Goal: Task Accomplishment & Management: Use online tool/utility

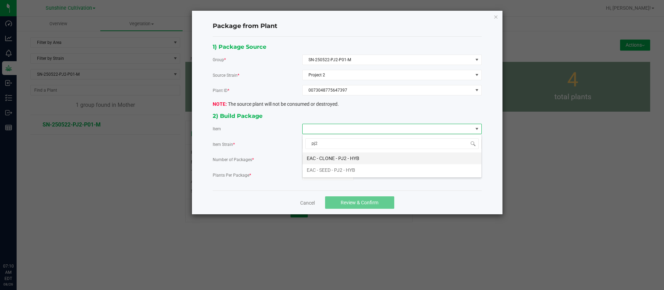
click at [362, 147] on input "pj2" at bounding box center [391, 143] width 173 height 11
click at [362, 161] on HYB "EAC - CLONE - PJ2 - HYB" at bounding box center [392, 158] width 179 height 12
click at [312, 180] on div "1) Package Source Group * SN-250522-PJ2-P01-M Source Strain * Project 2 Plant I…" at bounding box center [346, 113] width 279 height 143
click at [314, 179] on input "0" at bounding box center [328, 175] width 51 height 10
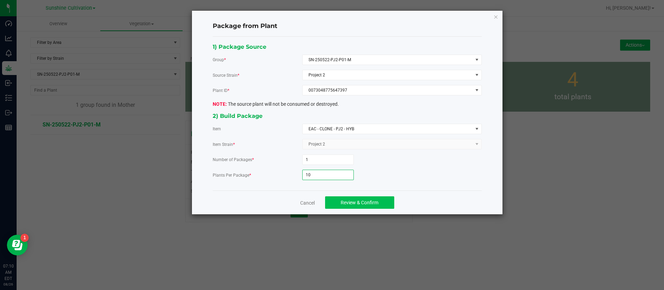
type input "10"
click at [365, 206] on button "Review & Confirm" at bounding box center [359, 202] width 69 height 12
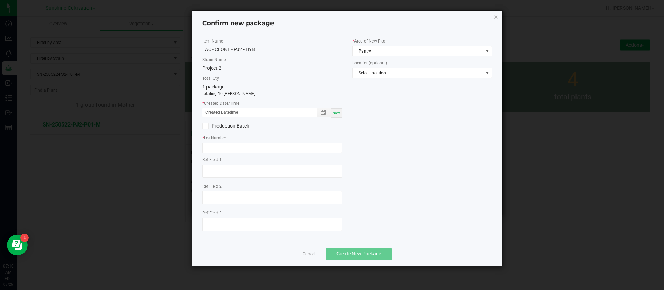
click at [335, 112] on span "Now" at bounding box center [336, 113] width 7 height 4
click at [215, 111] on input "[DATE] 07:10 AM" at bounding box center [256, 112] width 108 height 9
type input "[DATE] 07:10 AM"
click at [258, 151] on input "text" at bounding box center [272, 148] width 140 height 10
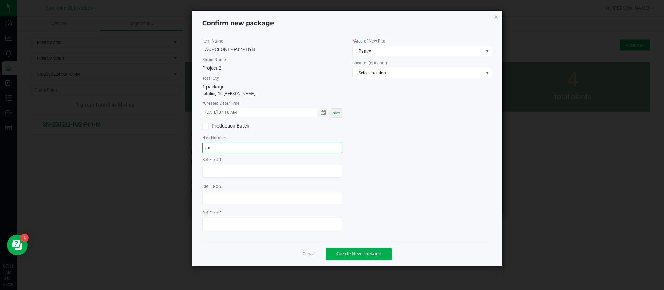
type input "g"
type input "GA-250808-PJ2-P01"
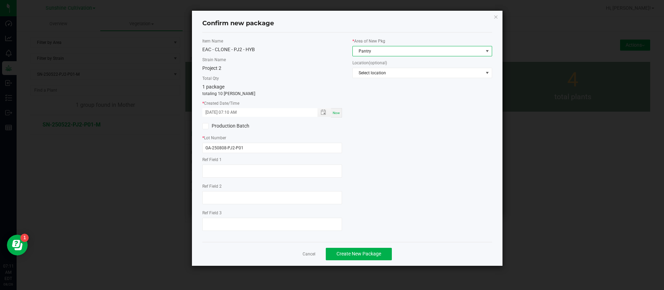
click at [364, 52] on span "Pantry" at bounding box center [418, 51] width 130 height 10
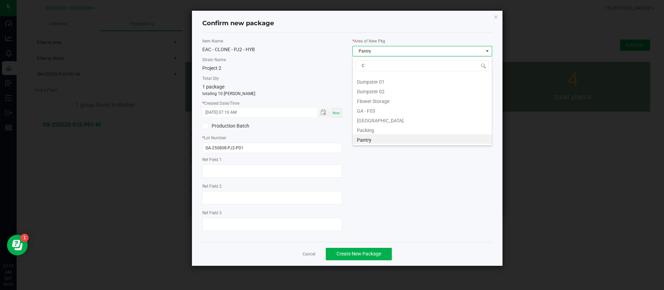
scroll to position [0, 0]
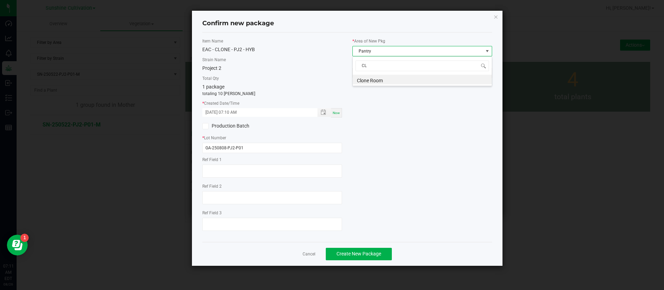
type input "CLO"
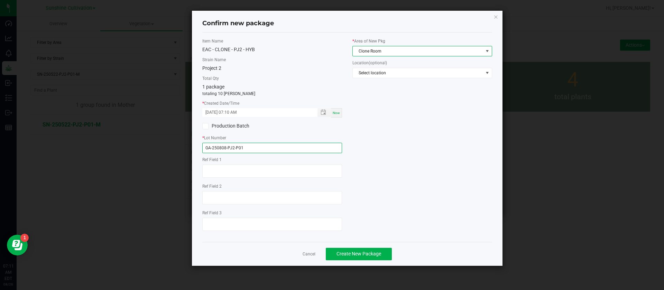
click at [254, 148] on input "GA-250808-PJ2-P01" at bounding box center [272, 148] width 140 height 10
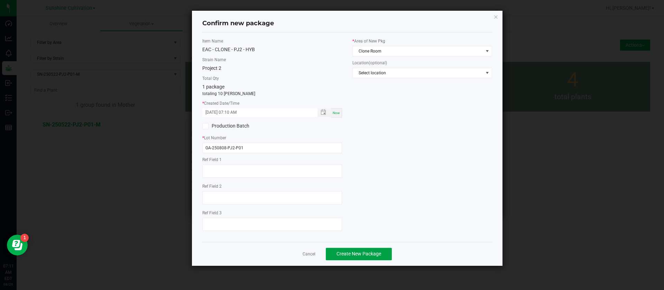
click at [361, 253] on span "Create New Package" at bounding box center [358, 254] width 45 height 6
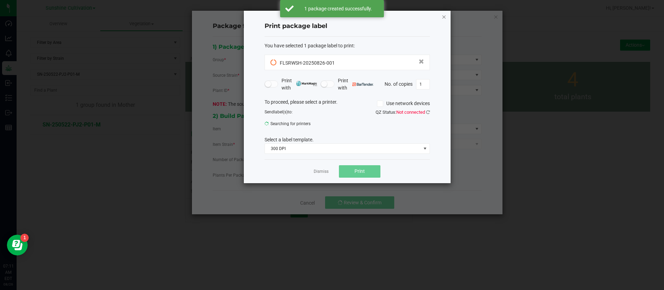
click at [444, 16] on icon "button" at bounding box center [444, 16] width 5 height 8
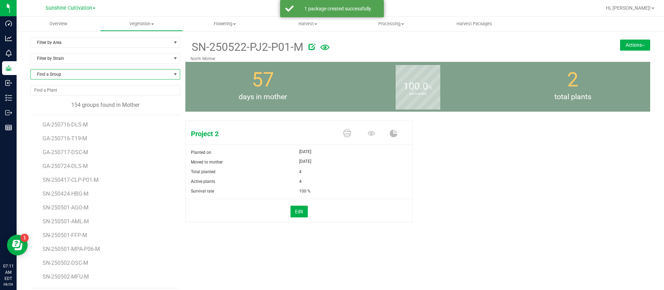
click at [74, 74] on span "Find a Group" at bounding box center [101, 74] width 140 height 10
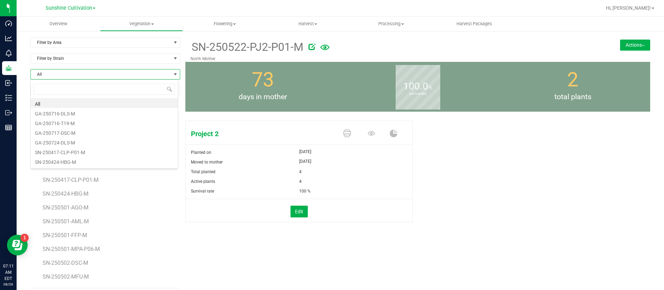
scroll to position [10, 148]
type input "PJ2"
click at [90, 115] on li "SN-250522-PJ2-P02-M" at bounding box center [104, 113] width 147 height 10
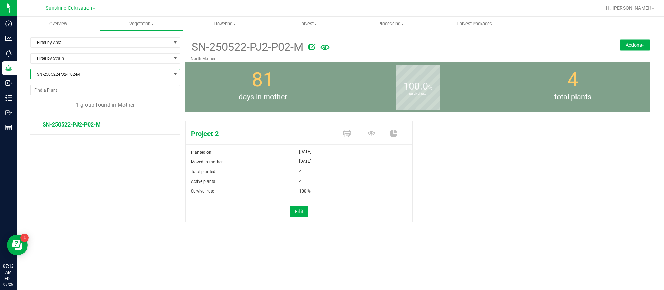
click at [620, 41] on button "Actions" at bounding box center [635, 44] width 30 height 11
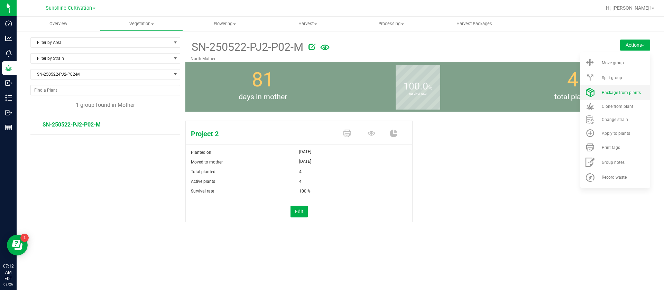
click at [622, 93] on span "Package from plants" at bounding box center [621, 92] width 39 height 5
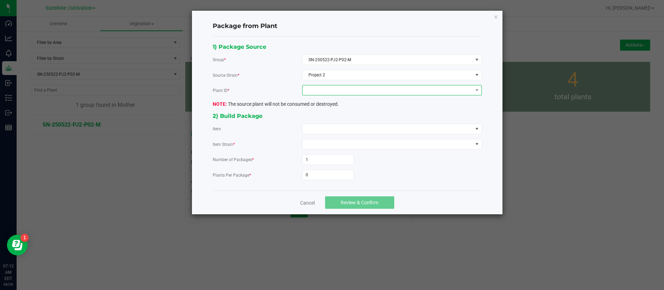
click at [330, 88] on span at bounding box center [388, 90] width 170 height 10
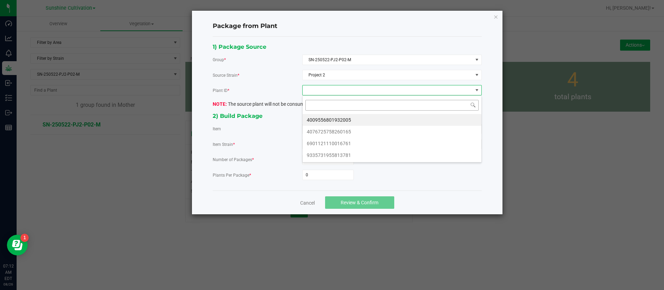
scroll to position [10, 179]
click at [324, 118] on li "4009556801932005" at bounding box center [392, 120] width 179 height 12
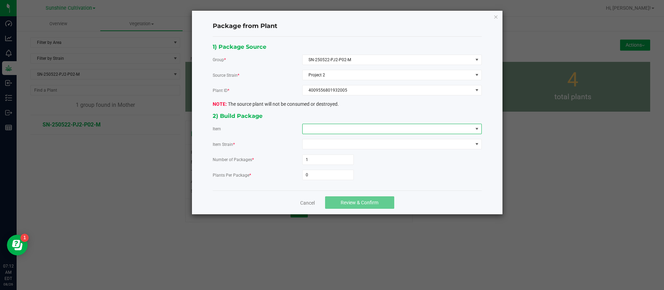
click at [320, 126] on span at bounding box center [388, 129] width 170 height 10
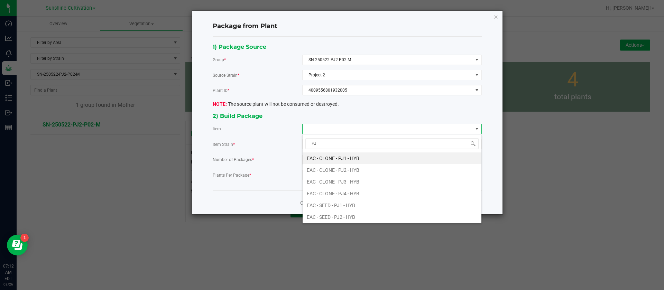
type input "PJ2"
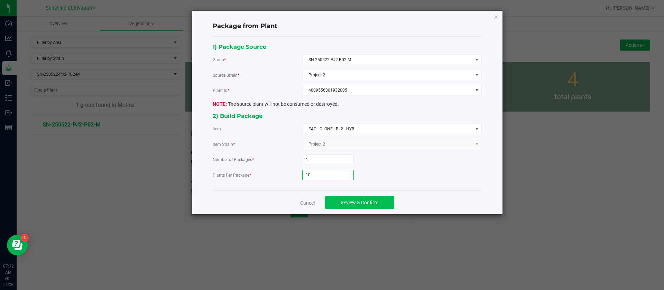
type input "10"
click at [375, 198] on button "Review & Confirm" at bounding box center [359, 202] width 69 height 12
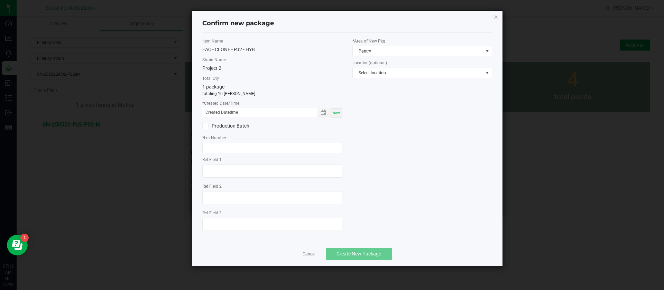
click at [334, 112] on span "Now" at bounding box center [336, 113] width 7 height 4
click at [215, 109] on input "[DATE] 07:12 AM" at bounding box center [256, 112] width 108 height 9
type input "[DATE] 07:12 AM"
click at [244, 151] on input "text" at bounding box center [272, 148] width 140 height 10
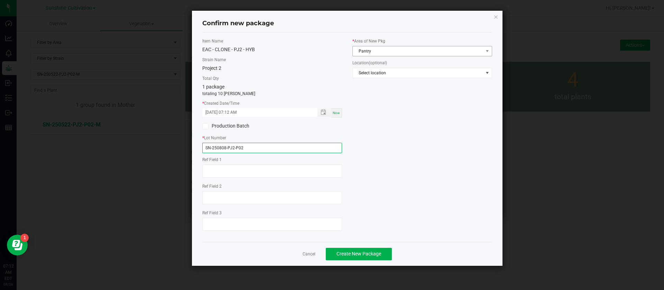
type input "SN-250808-PJ2-P02"
click at [397, 53] on span "Pantry" at bounding box center [418, 51] width 130 height 10
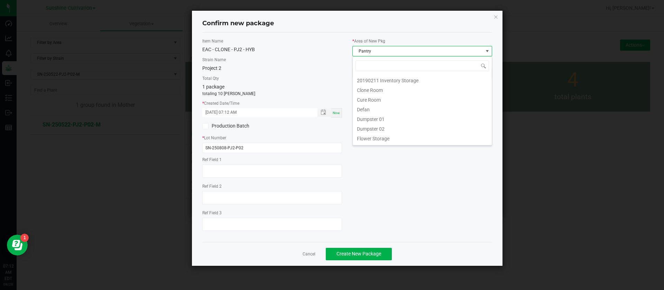
scroll to position [10, 140]
type input "C"
click at [378, 79] on li "Clone Room" at bounding box center [422, 80] width 139 height 10
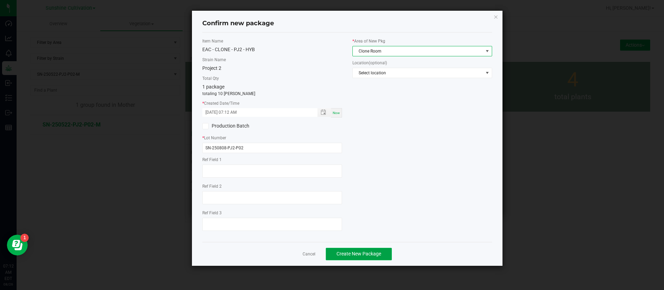
click at [363, 251] on span "Create New Package" at bounding box center [358, 254] width 45 height 6
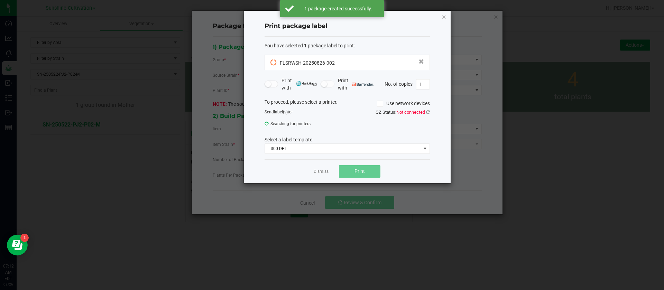
click at [446, 18] on div "Print package label You have selected 1 package label to print : FLSRWSH-202508…" at bounding box center [347, 97] width 207 height 173
click at [444, 16] on icon "button" at bounding box center [444, 16] width 5 height 8
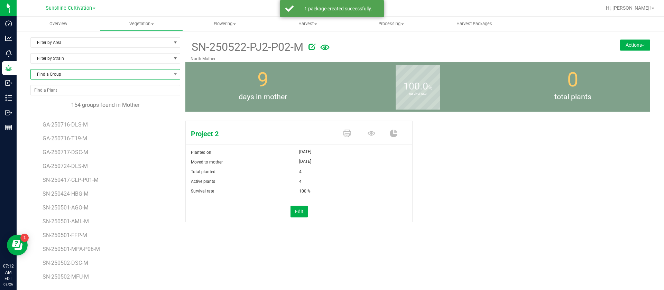
click at [69, 74] on span "Find a Group" at bounding box center [101, 74] width 140 height 10
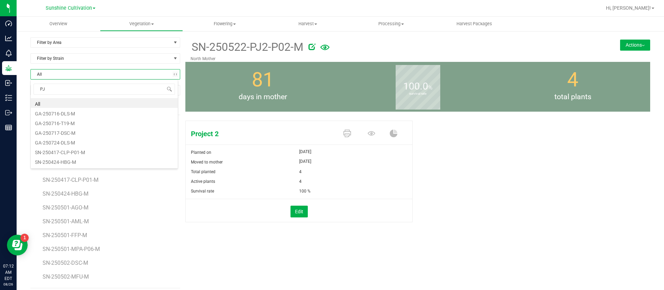
type input "PJ2"
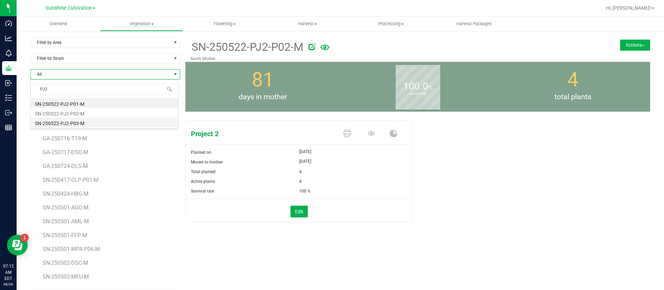
click at [86, 121] on li "SN-250522-PJ2-P03-M" at bounding box center [104, 123] width 147 height 10
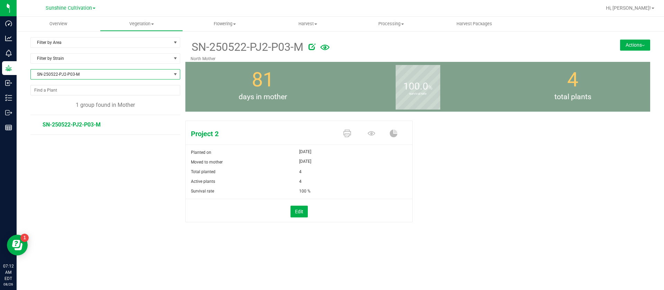
click at [634, 43] on button "Actions" at bounding box center [635, 44] width 30 height 11
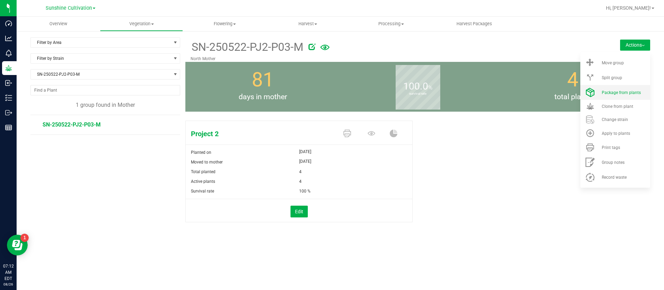
click at [630, 94] on span "Package from plants" at bounding box center [621, 92] width 39 height 5
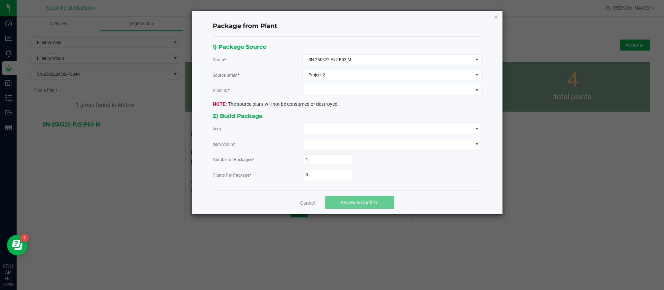
click at [340, 83] on div "1) Package Source Group * SN-250522-PJ2-P03-M Source Strain * Project 2 Plant I…" at bounding box center [346, 113] width 279 height 143
click at [338, 89] on span at bounding box center [388, 90] width 170 height 10
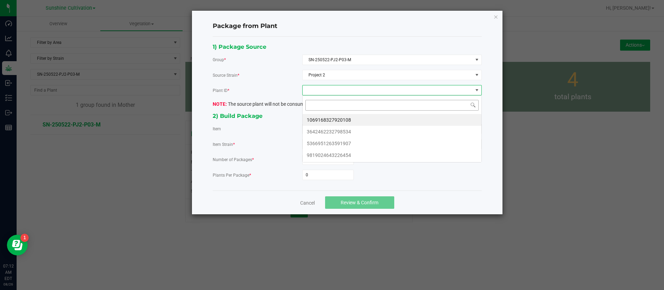
scroll to position [10, 179]
click at [335, 118] on li "1069168327920108" at bounding box center [392, 120] width 179 height 12
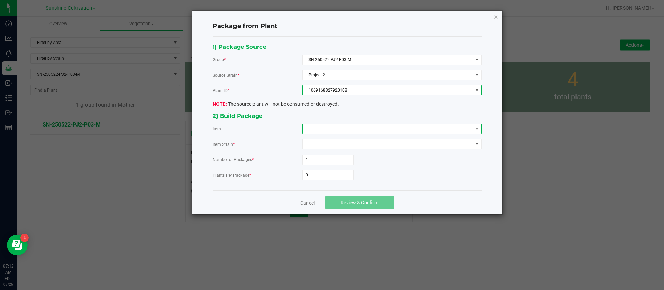
click at [323, 131] on span at bounding box center [388, 129] width 170 height 10
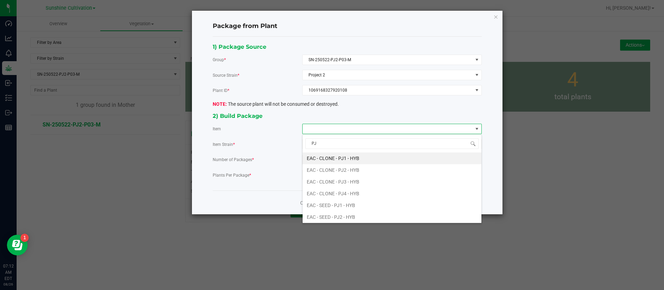
type input "PJ2"
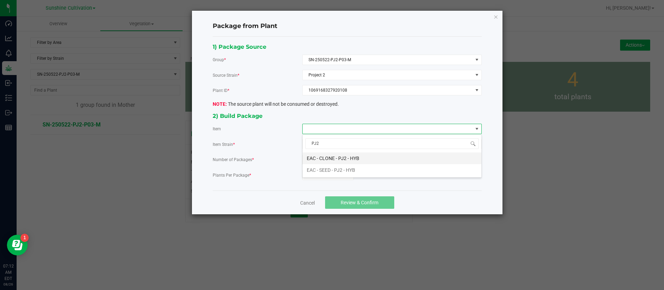
click at [341, 157] on HYB "EAC - CLONE - PJ2 - HYB" at bounding box center [392, 158] width 179 height 12
click at [318, 174] on input "0" at bounding box center [328, 175] width 51 height 10
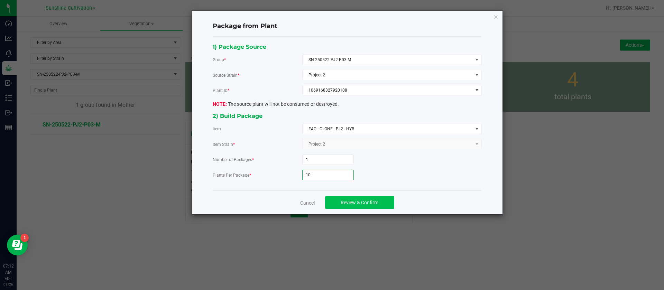
type input "10"
click at [361, 202] on span "Review & Confirm" at bounding box center [360, 203] width 38 height 6
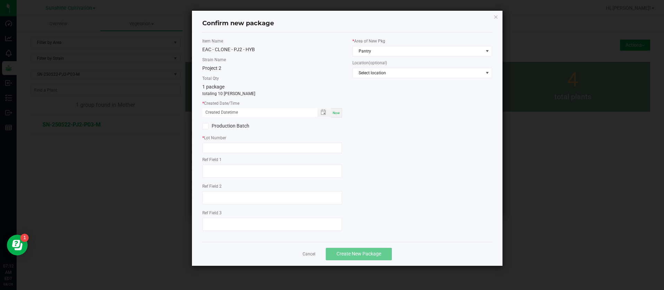
click at [337, 112] on span "Now" at bounding box center [336, 113] width 7 height 4
click at [215, 108] on input "[DATE] 07:12 AM" at bounding box center [256, 112] width 108 height 9
type input "[DATE] 07:12 AM"
click at [214, 145] on input "text" at bounding box center [272, 148] width 140 height 10
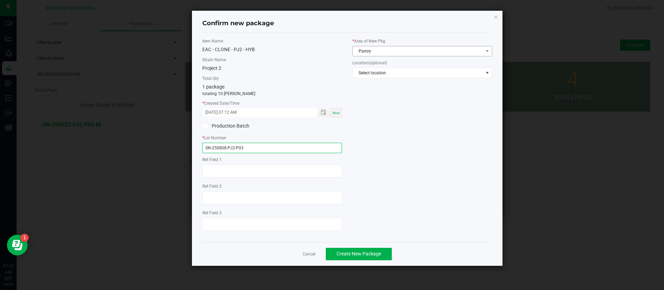
type input "SN-250808-PJ2-P03"
click at [380, 49] on span "Pantry" at bounding box center [418, 51] width 130 height 10
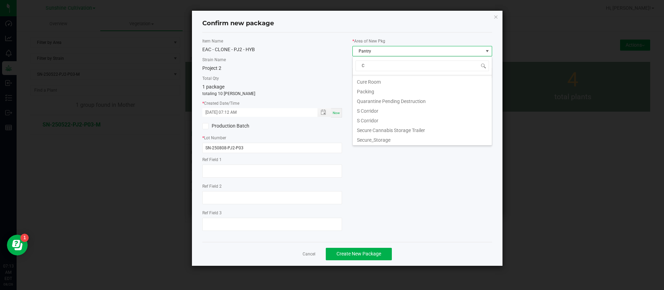
scroll to position [0, 0]
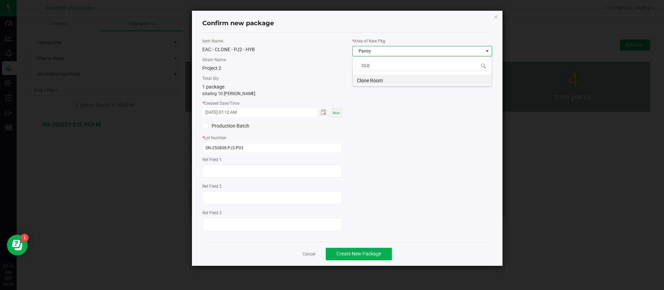
type input "CLON"
click at [376, 239] on div "Item Name EAC - CLONE - PJ2 - HYB Strain Name Project 2 Total Qty 1 package tot…" at bounding box center [347, 138] width 290 height 210
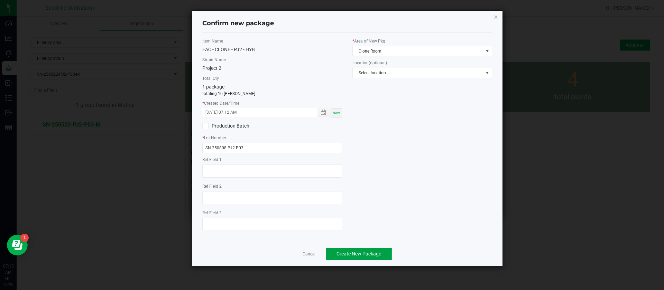
click at [369, 248] on button "Create New Package" at bounding box center [359, 254] width 66 height 12
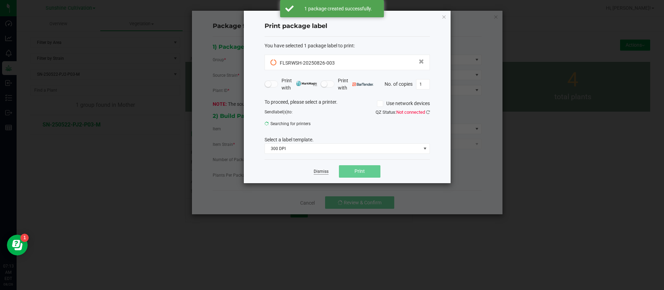
click at [324, 169] on link "Dismiss" at bounding box center [321, 172] width 15 height 6
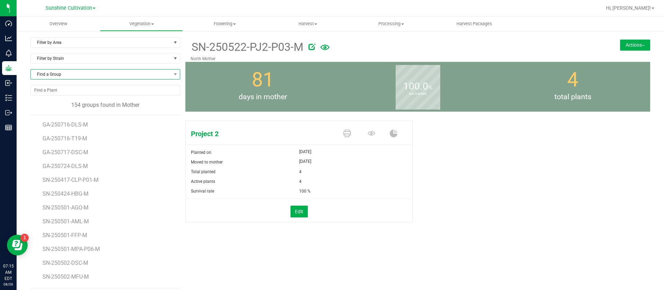
click at [92, 76] on span "Find a Group" at bounding box center [101, 74] width 140 height 10
type input "pj4"
click at [80, 73] on span "Find a Group" at bounding box center [101, 74] width 140 height 10
type input "pj4"
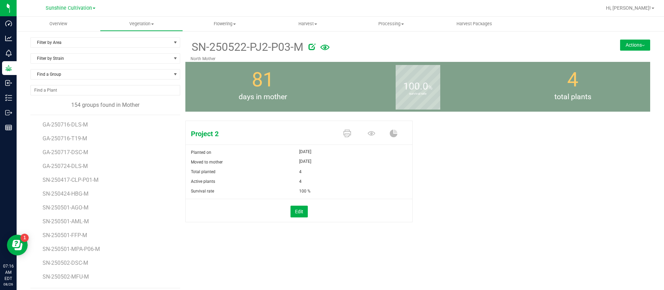
click at [482, 139] on div "Project 2 Planted on [DATE] Moved to mother [DATE] Total planted 4 Active plant…" at bounding box center [417, 179] width 465 height 122
click at [75, 73] on span "Find a Group" at bounding box center [101, 74] width 140 height 10
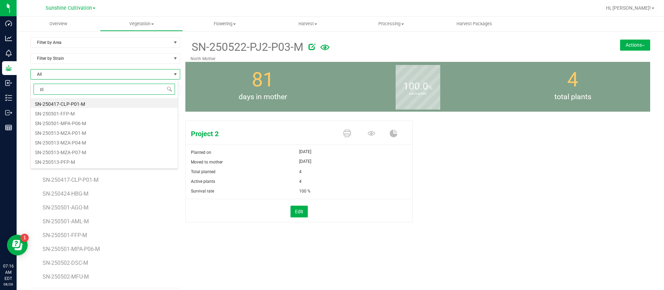
type input "pj4"
click at [87, 152] on li "SN-250619-PJ4-P01-M" at bounding box center [104, 152] width 147 height 10
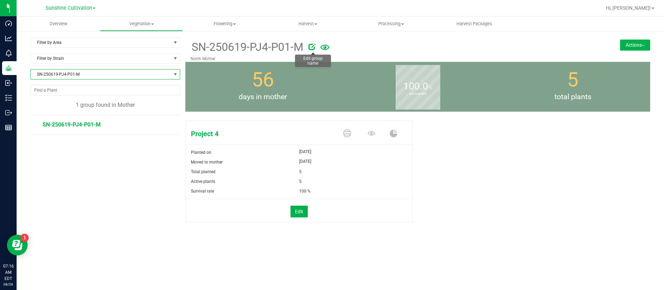
click at [314, 46] on icon at bounding box center [311, 46] width 7 height 7
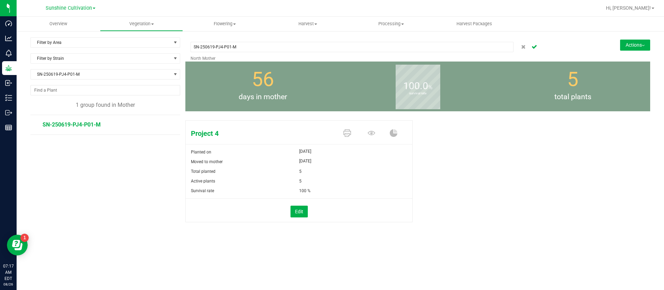
click at [624, 45] on button "Actions" at bounding box center [635, 44] width 30 height 11
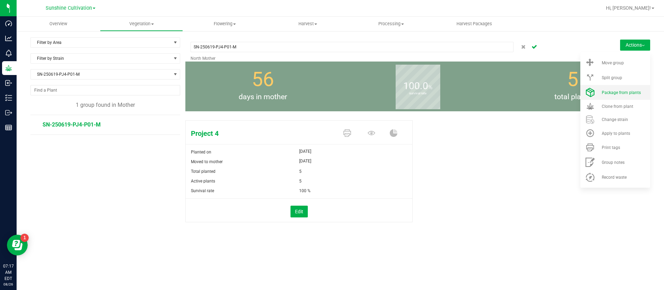
click at [611, 92] on span "Package from plants" at bounding box center [621, 92] width 39 height 5
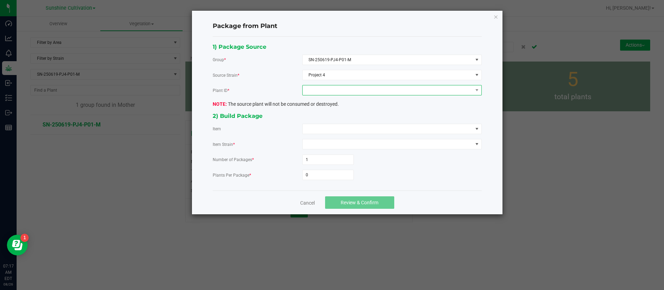
drag, startPoint x: 360, startPoint y: 89, endPoint x: 353, endPoint y: 93, distance: 7.5
click at [359, 89] on span at bounding box center [388, 90] width 170 height 10
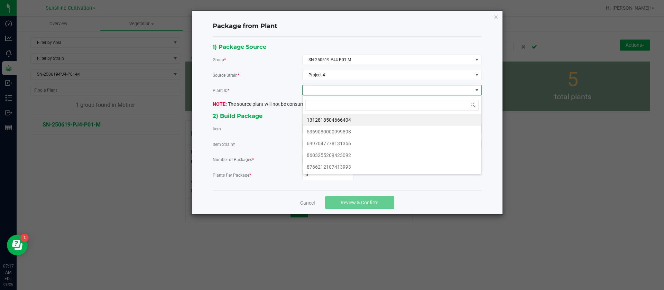
scroll to position [10, 179]
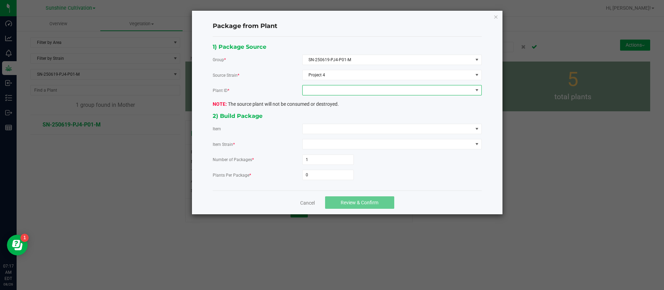
click at [312, 88] on span at bounding box center [388, 90] width 170 height 10
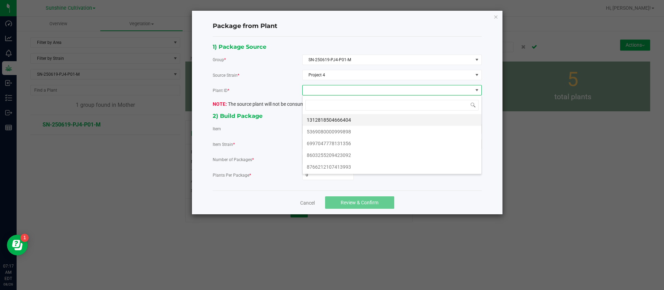
click at [318, 123] on li "1312818504666404" at bounding box center [392, 120] width 179 height 12
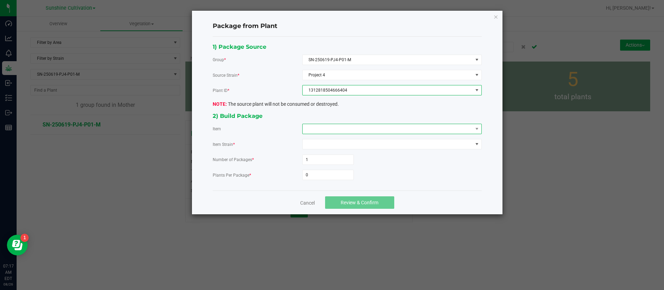
click at [320, 131] on span at bounding box center [388, 129] width 170 height 10
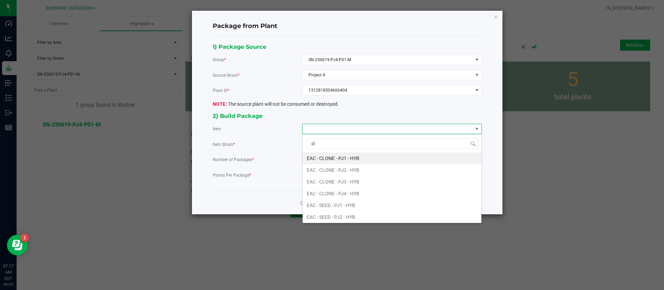
type input "pj4"
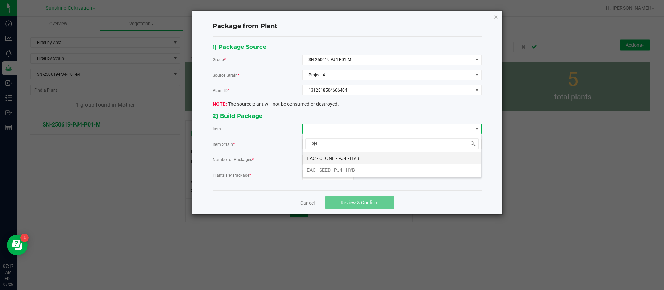
click at [352, 157] on HYB "EAC - CLONE - PJ4 - HYB" at bounding box center [392, 158] width 179 height 12
click at [322, 175] on input "0" at bounding box center [328, 175] width 51 height 10
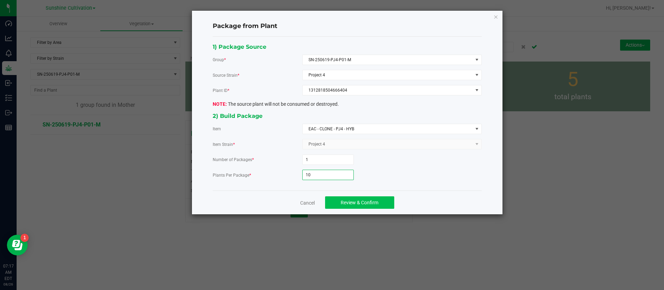
type input "10"
click at [358, 200] on span "Review & Confirm" at bounding box center [360, 203] width 38 height 6
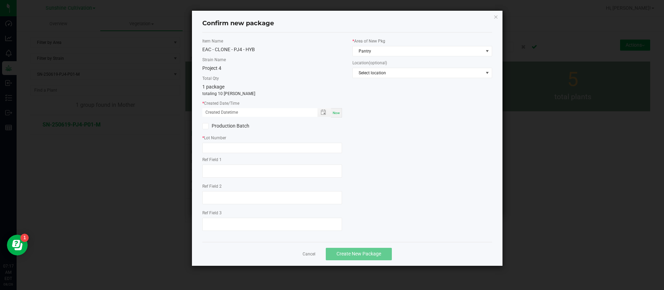
click at [336, 112] on span "Now" at bounding box center [336, 113] width 7 height 4
click at [214, 110] on input "[DATE] 07:17 AM" at bounding box center [256, 112] width 108 height 9
type input "[DATE] 07:17 AM"
click at [225, 146] on input "text" at bounding box center [272, 148] width 140 height 10
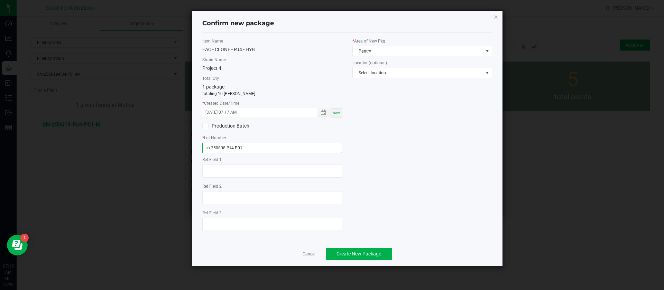
type input "sn-250808-PJ4-P01"
click at [397, 44] on div "* Area of New Pkg Pantry" at bounding box center [422, 47] width 140 height 18
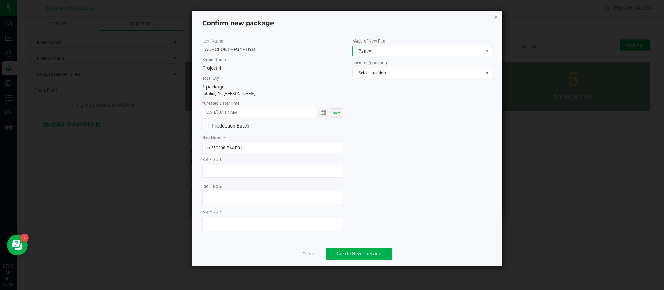
click at [391, 52] on span "Pantry" at bounding box center [418, 51] width 130 height 10
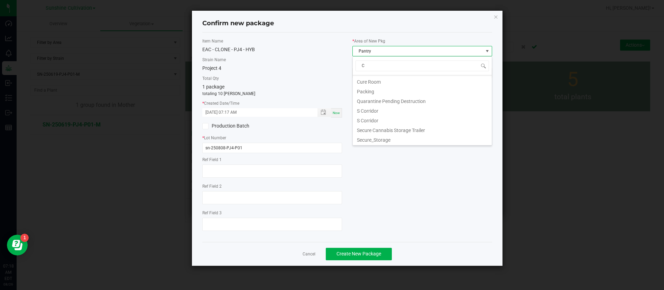
scroll to position [0, 0]
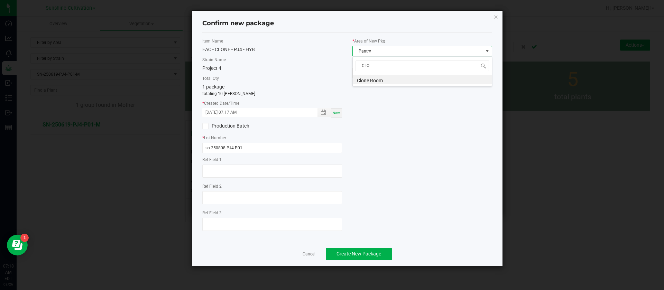
type input "CLON"
click at [334, 251] on button "Create New Package" at bounding box center [359, 254] width 66 height 12
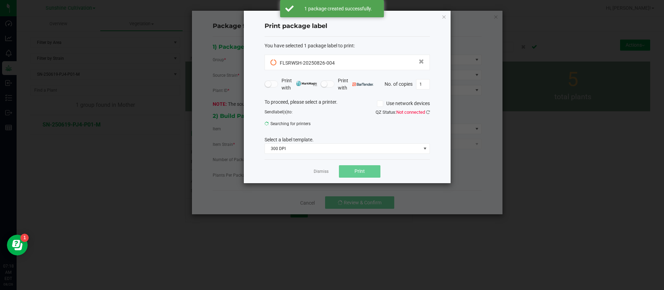
click at [436, 19] on div "Print package label You have selected 1 package label to print : FLSRWSH-202508…" at bounding box center [347, 97] width 207 height 173
click at [439, 17] on div "Print package label You have selected 1 package label to print : FLSRWSH-202508…" at bounding box center [347, 97] width 207 height 173
click at [443, 16] on icon "button" at bounding box center [444, 16] width 5 height 8
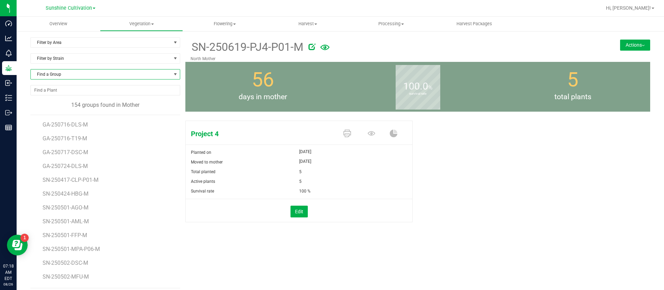
click at [75, 72] on span "Find a Group" at bounding box center [101, 74] width 140 height 10
type input "PJ4"
click at [80, 104] on li "SN-250522-PJ4-P02-M" at bounding box center [104, 103] width 147 height 10
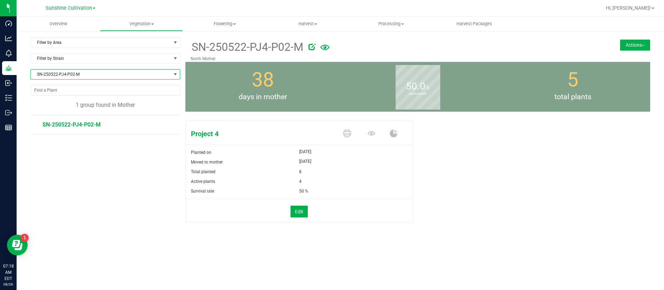
click at [639, 40] on button "Actions" at bounding box center [635, 44] width 30 height 11
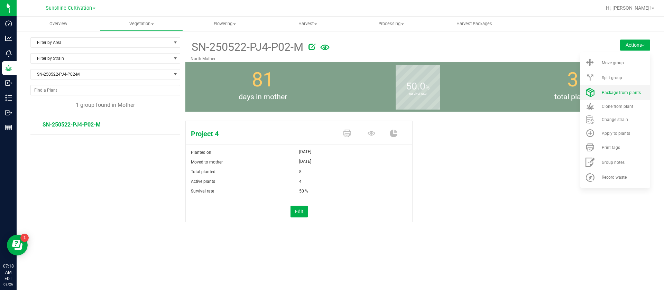
click at [611, 87] on li "Package from plants" at bounding box center [615, 92] width 70 height 15
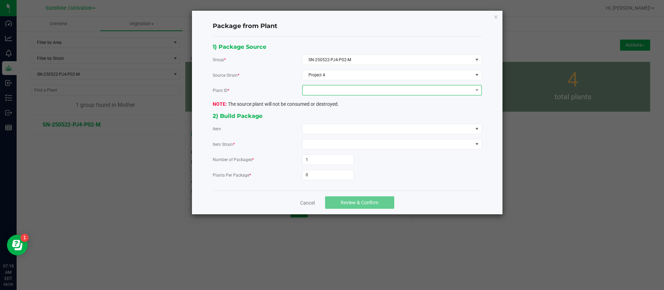
click at [325, 94] on span at bounding box center [388, 90] width 170 height 10
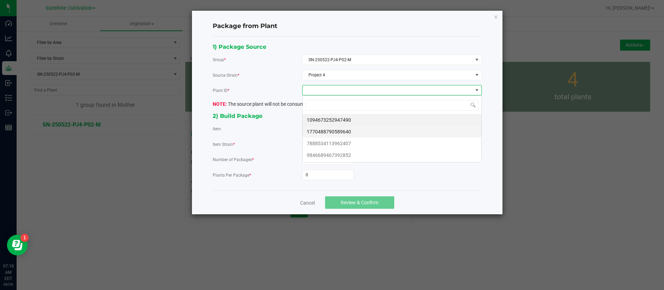
scroll to position [10, 179]
click at [332, 119] on li "1094673252947490" at bounding box center [392, 120] width 179 height 12
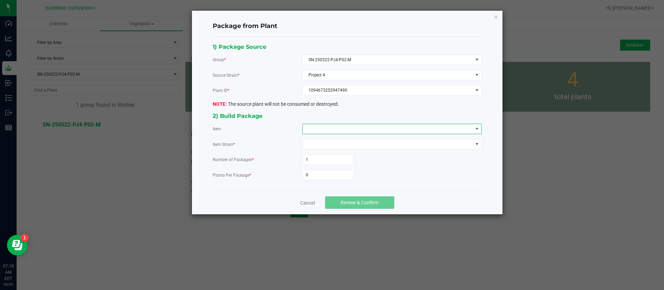
click at [321, 132] on span at bounding box center [388, 129] width 170 height 10
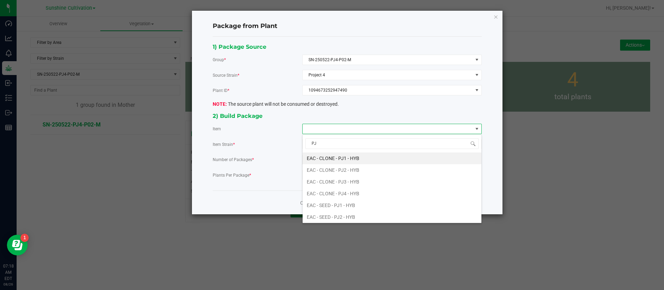
type input "PJ4"
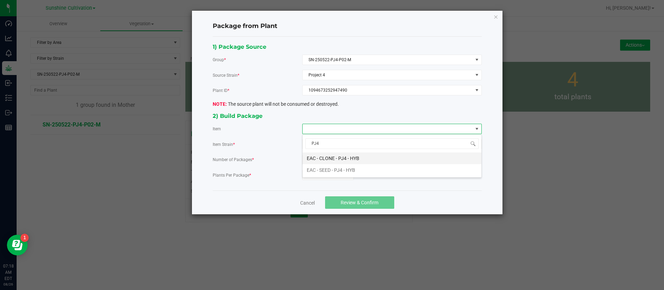
click at [314, 155] on HYB "EAC - CLONE - PJ4 - HYB" at bounding box center [392, 158] width 179 height 12
click at [323, 171] on input "0" at bounding box center [328, 175] width 51 height 10
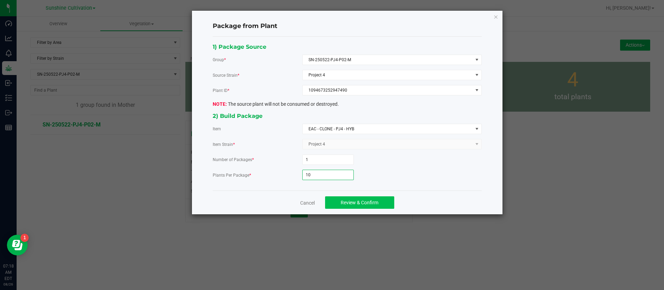
type input "10"
click at [368, 204] on span "Review & Confirm" at bounding box center [360, 203] width 38 height 6
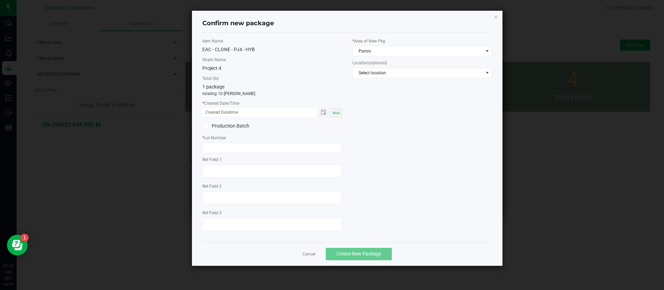
click at [331, 117] on span "Toggle popup" at bounding box center [323, 112] width 13 height 9
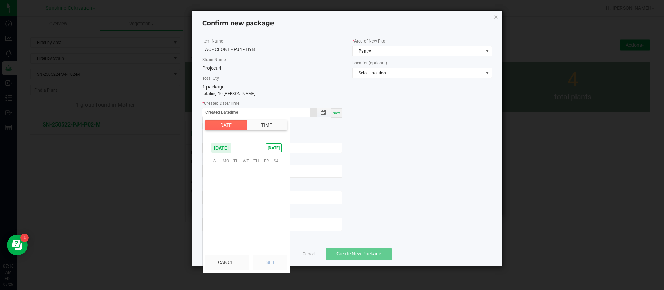
scroll to position [112062, 0]
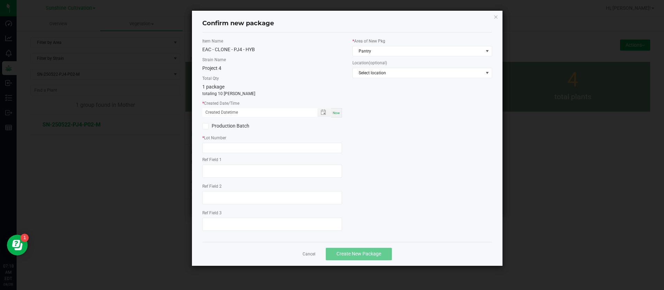
click at [335, 112] on span "Now" at bounding box center [336, 113] width 7 height 4
drag, startPoint x: 214, startPoint y: 111, endPoint x: 255, endPoint y: 158, distance: 62.8
click at [215, 112] on input "[DATE] 07:18 AM" at bounding box center [256, 112] width 108 height 9
type input "[DATE] 07:18 AM"
click at [273, 146] on input "text" at bounding box center [272, 148] width 140 height 10
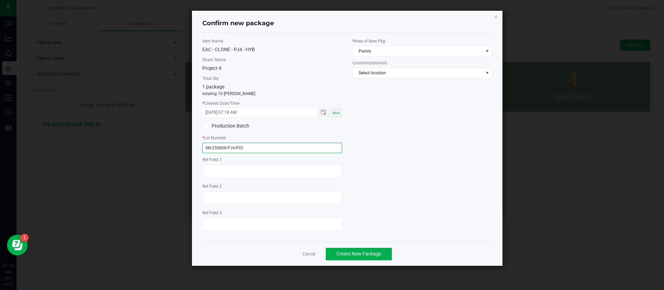
type input "SN-250808-PJ4-P02"
click at [386, 44] on div "* Area of New Pkg Pantry" at bounding box center [422, 47] width 140 height 18
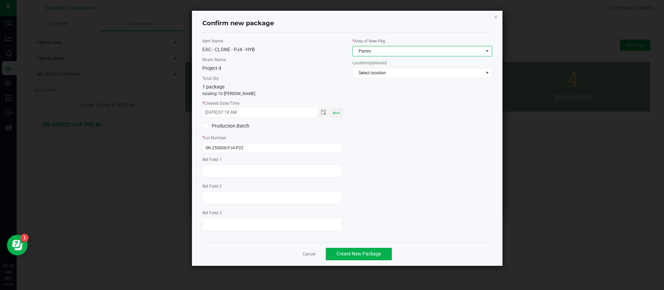
click at [388, 48] on span "Pantry" at bounding box center [418, 51] width 130 height 10
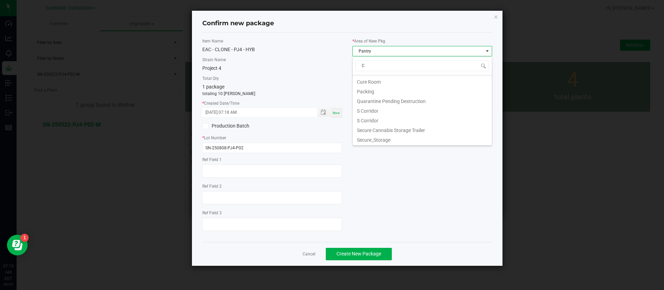
scroll to position [0, 0]
type input "CL"
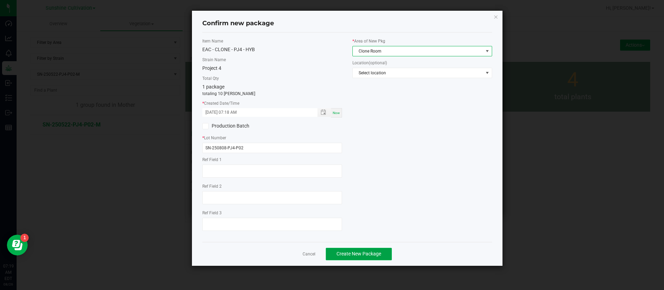
click at [341, 248] on button "Create New Package" at bounding box center [359, 254] width 66 height 12
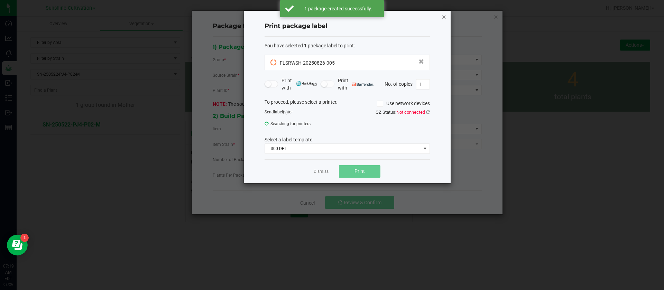
click at [444, 16] on icon "button" at bounding box center [444, 16] width 5 height 8
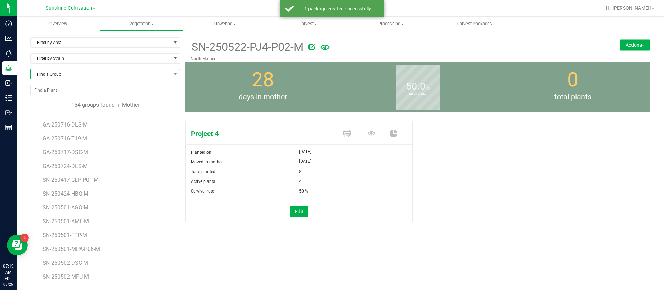
click at [57, 76] on span "Find a Group" at bounding box center [101, 74] width 140 height 10
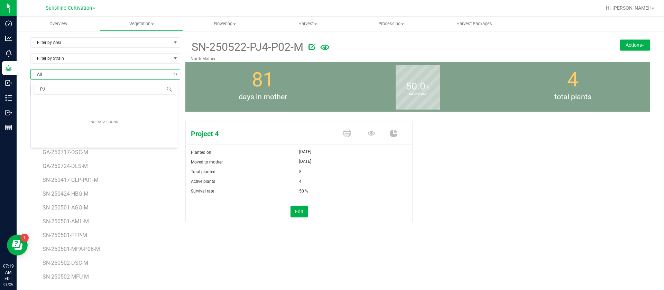
type input "PJ4"
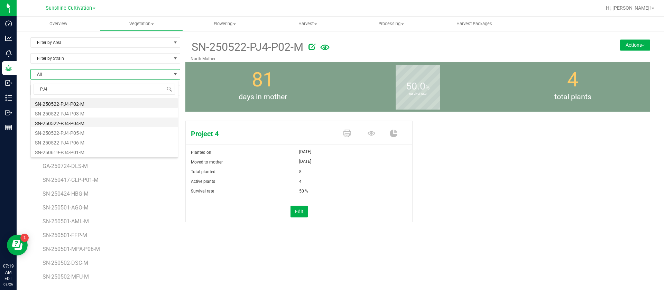
click at [82, 125] on li "SN-250522-PJ4-P04-M" at bounding box center [104, 123] width 147 height 10
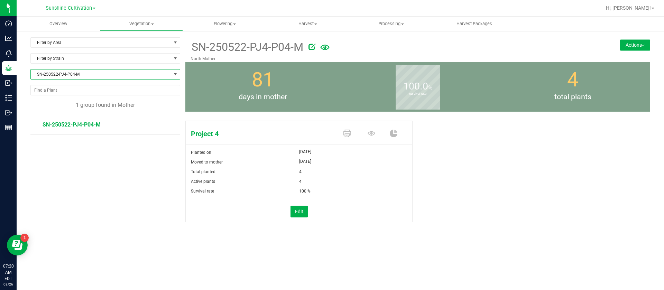
click at [69, 76] on span "SN-250522-PJ4-P04-M" at bounding box center [101, 74] width 140 height 10
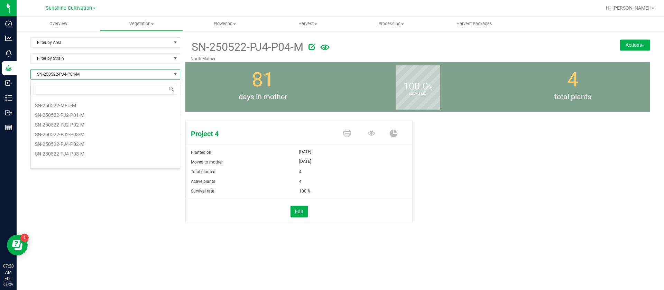
scroll to position [10, 150]
click at [94, 155] on li "SN-250522-PJ4-P03-M" at bounding box center [105, 153] width 149 height 10
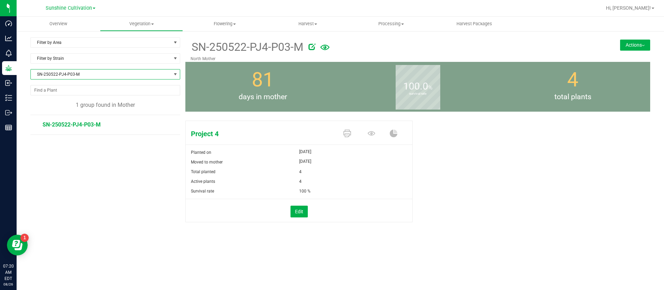
click at [639, 41] on button "Actions" at bounding box center [635, 44] width 30 height 11
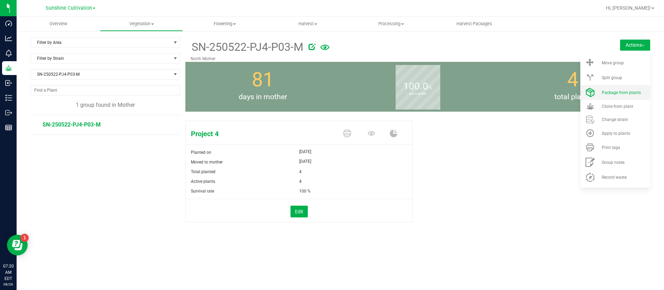
click at [623, 93] on span "Package from plants" at bounding box center [621, 92] width 39 height 5
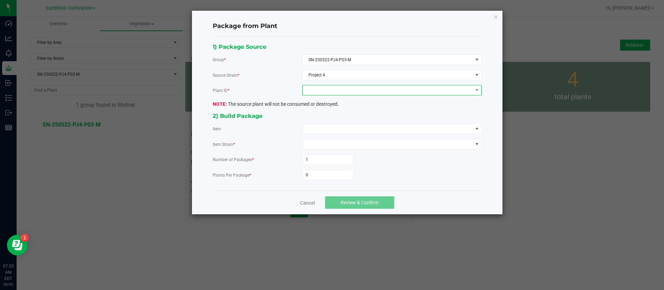
click at [355, 89] on span at bounding box center [388, 90] width 170 height 10
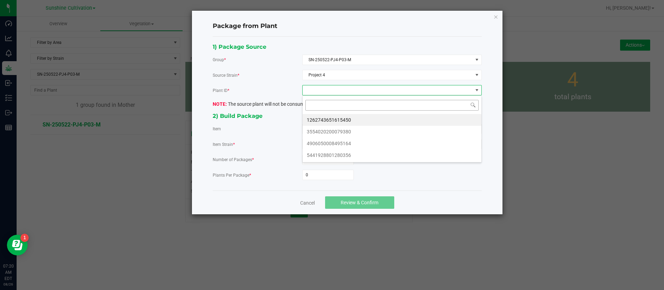
scroll to position [10, 179]
click at [355, 117] on li "1262743651615450" at bounding box center [392, 120] width 179 height 12
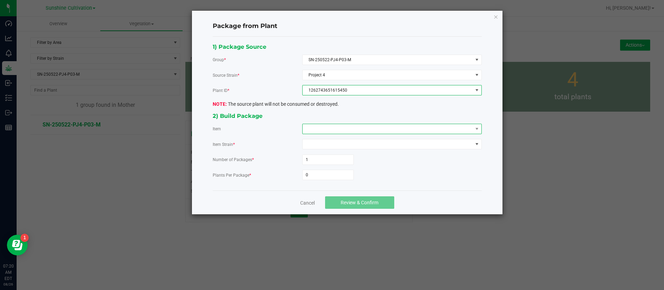
click at [349, 131] on span at bounding box center [388, 129] width 170 height 10
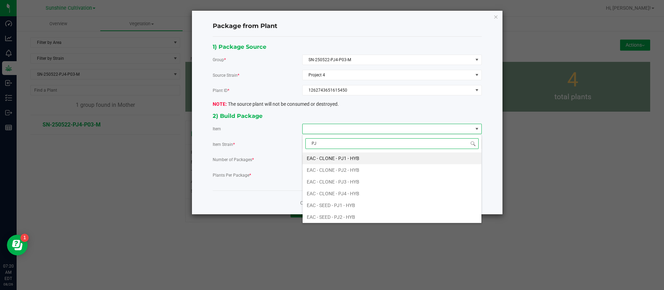
type input "PJ4"
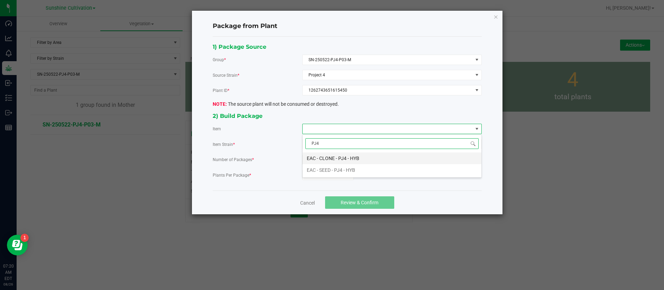
click at [359, 153] on HYB "EAC - CLONE - PJ4 - HYB" at bounding box center [392, 158] width 179 height 12
click at [327, 174] on input "0" at bounding box center [328, 175] width 51 height 10
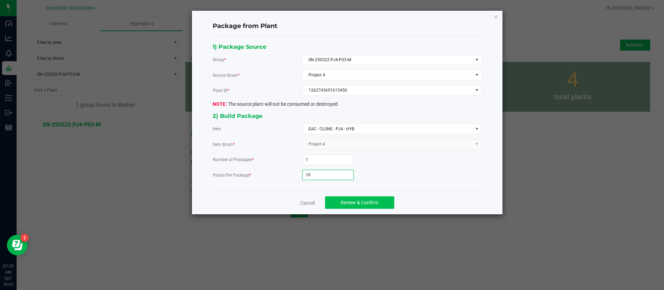
type input "10"
click at [347, 203] on span "Review & Confirm" at bounding box center [360, 203] width 38 height 6
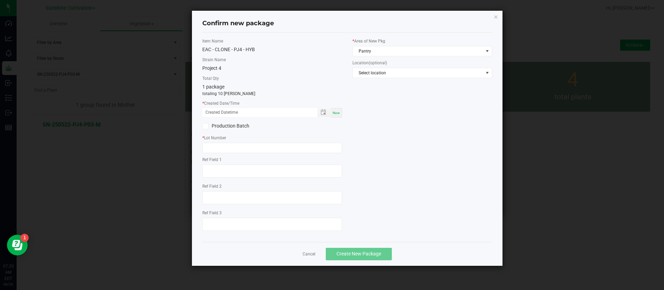
click at [335, 114] on span "Now" at bounding box center [336, 113] width 7 height 4
click at [215, 111] on input "[DATE] 07:20 AM" at bounding box center [256, 112] width 108 height 9
type input "[DATE] 07:20 AM"
click at [216, 148] on input "text" at bounding box center [272, 148] width 140 height 10
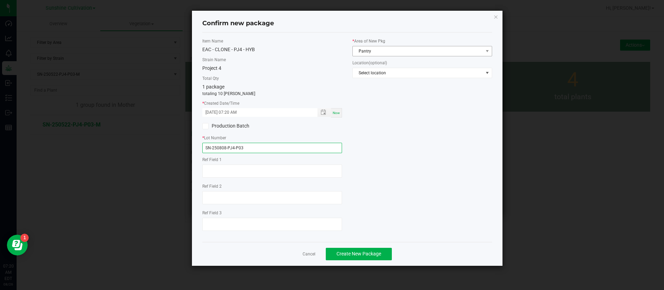
type input "SN-250808-PJ4-P03"
click at [409, 54] on span "Pantry" at bounding box center [418, 51] width 130 height 10
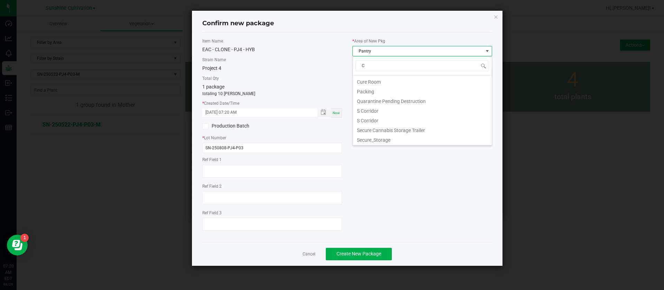
scroll to position [0, 0]
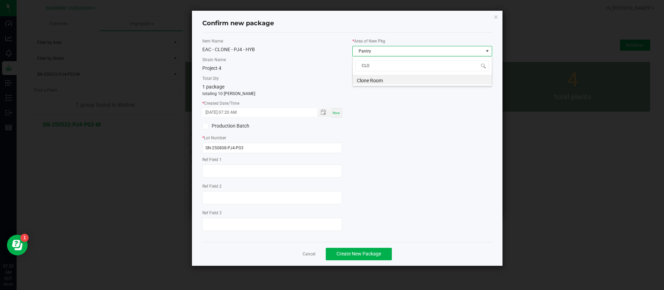
type input "CLON"
drag, startPoint x: 409, startPoint y: 142, endPoint x: 405, endPoint y: 140, distance: 4.6
click at [409, 142] on div "Item Name EAC - CLONE - PJ4 - HYB Strain Name Project 4 Total Qty 1 package tot…" at bounding box center [347, 137] width 300 height 198
click at [386, 176] on div "Item Name EAC - CLONE - PJ4 - HYB Strain Name Project 4 Total Qty 1 package tot…" at bounding box center [347, 137] width 300 height 198
click at [379, 50] on span "Clone Room" at bounding box center [418, 51] width 130 height 10
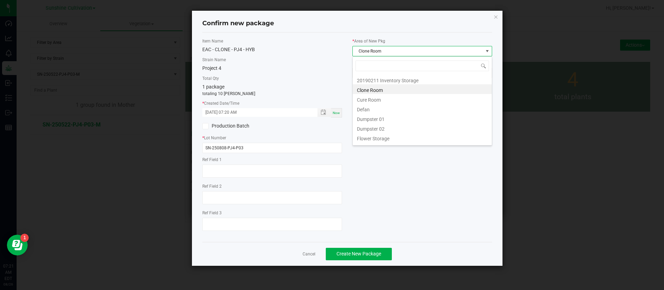
scroll to position [10, 140]
click at [445, 187] on div "Item Name EAC - CLONE - PJ4 - HYB Strain Name Project 4 Total Qty 1 package tot…" at bounding box center [347, 137] width 300 height 198
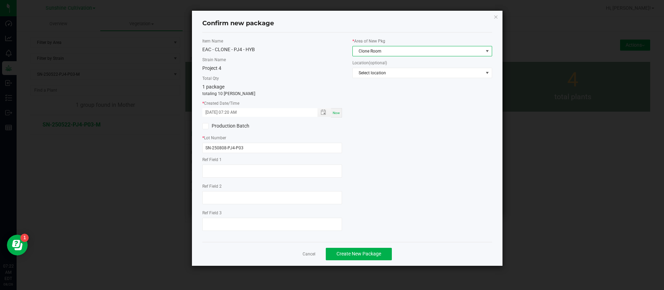
click at [367, 53] on span "Clone Room" at bounding box center [418, 51] width 130 height 10
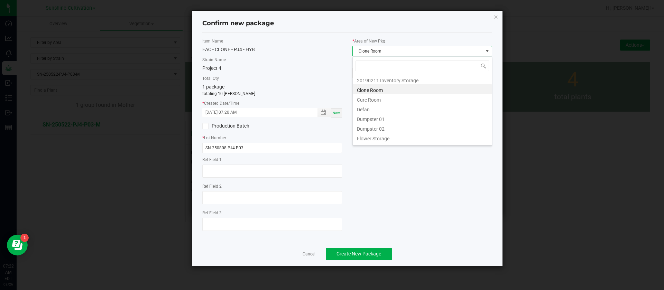
click at [368, 55] on span "Clone Room" at bounding box center [418, 51] width 130 height 10
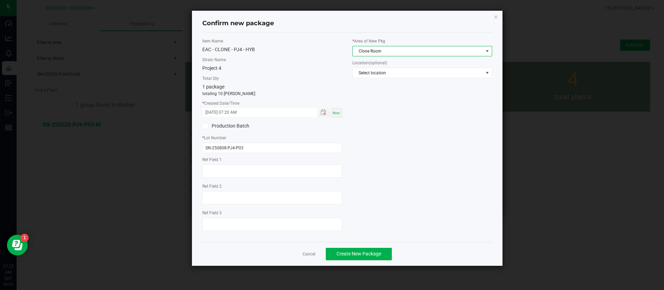
click at [368, 152] on div "Item Name EAC - CLONE - PJ4 - HYB Strain Name Project 4 Total Qty 1 package tot…" at bounding box center [347, 137] width 300 height 198
click at [370, 168] on div "Item Name EAC - CLONE - PJ4 - HYB Strain Name Project 4 Total Qty 1 package tot…" at bounding box center [347, 137] width 300 height 198
click at [350, 256] on span "Create New Package" at bounding box center [358, 254] width 45 height 6
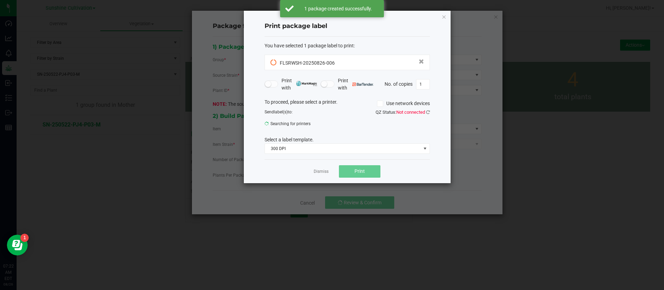
click at [440, 19] on div "Print package label You have selected 1 package label to print : FLSRWSH-202508…" at bounding box center [347, 97] width 207 height 173
click at [442, 14] on icon "button" at bounding box center [444, 16] width 5 height 8
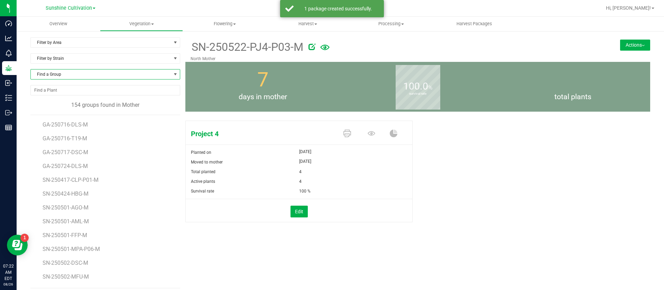
click at [69, 73] on span "Find a Group" at bounding box center [101, 74] width 140 height 10
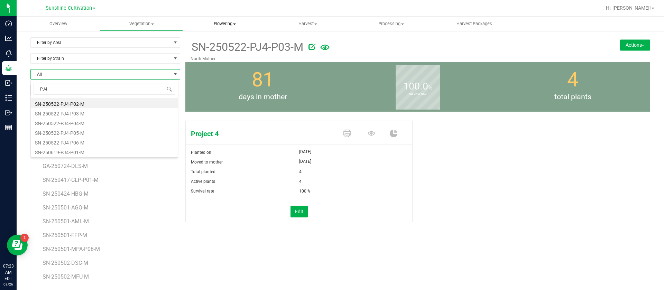
type input "PJ4"
click at [77, 72] on span "Find a Group" at bounding box center [101, 74] width 140 height 10
type input "PJ4"
click at [76, 121] on li "SN-250522-PJ4-P04-M" at bounding box center [104, 123] width 147 height 10
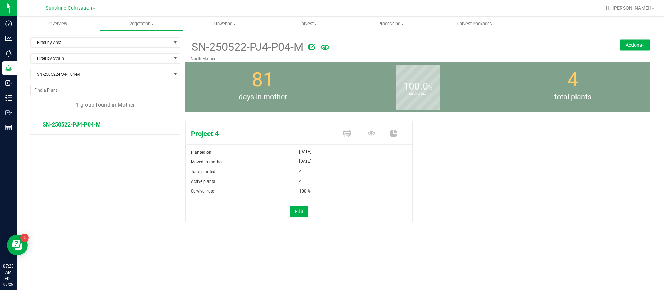
click at [622, 44] on button "Actions" at bounding box center [635, 44] width 30 height 11
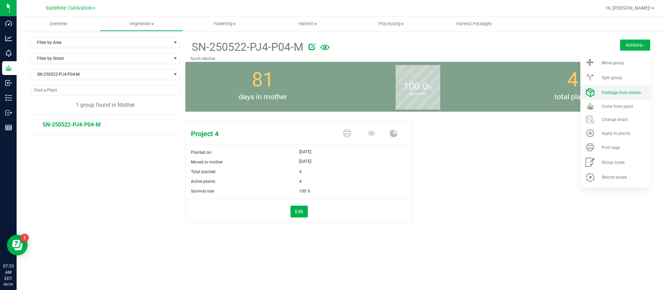
click at [611, 91] on span "Package from plants" at bounding box center [621, 92] width 39 height 5
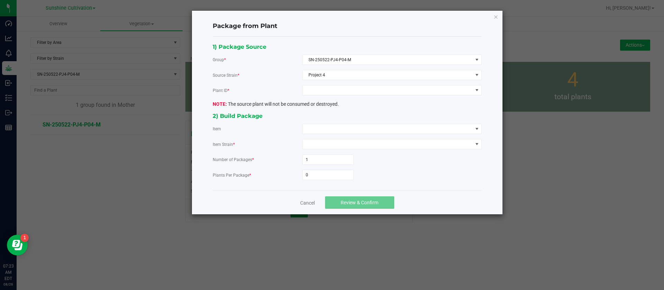
click at [560, 180] on ngb-modal-window "Package from Plant 1) Package Source Group * SN-250522-PJ4-P04-M Source Strain …" at bounding box center [334, 145] width 669 height 290
click at [343, 89] on span at bounding box center [388, 90] width 170 height 10
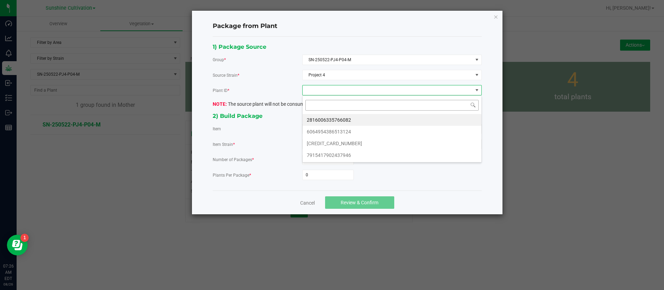
scroll to position [10, 179]
click at [325, 117] on li "2816006335766082" at bounding box center [392, 120] width 179 height 12
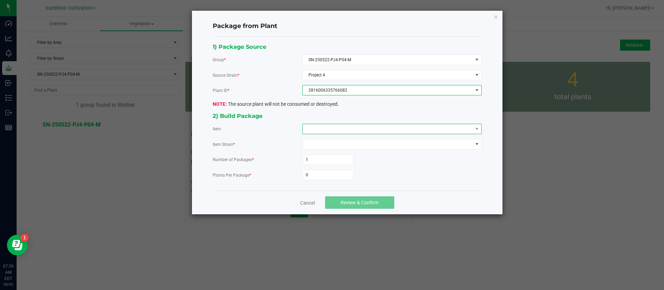
click at [321, 128] on span at bounding box center [388, 129] width 170 height 10
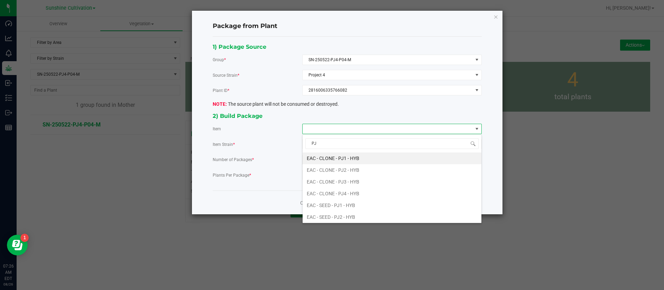
type input "PJ4"
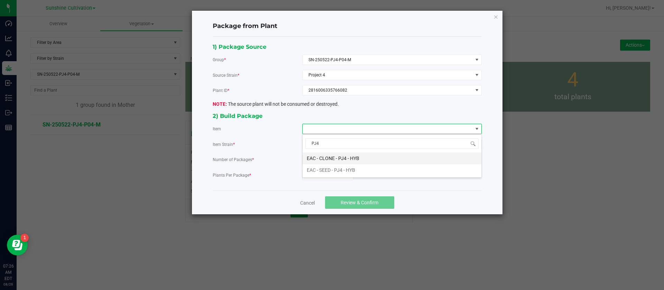
click at [325, 157] on HYB "EAC - CLONE - PJ4 - HYB" at bounding box center [392, 158] width 179 height 12
click at [330, 175] on input "0" at bounding box center [328, 175] width 51 height 10
click at [316, 182] on div "1) Package Source Group * SN-250522-PJ4-P04-M Source Strain * Project 4 Plant I…" at bounding box center [346, 113] width 279 height 143
click at [317, 174] on input "0" at bounding box center [328, 175] width 51 height 10
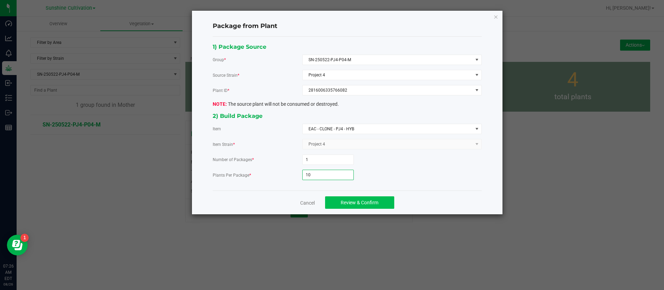
type input "10"
click at [360, 201] on span "Review & Confirm" at bounding box center [360, 203] width 38 height 6
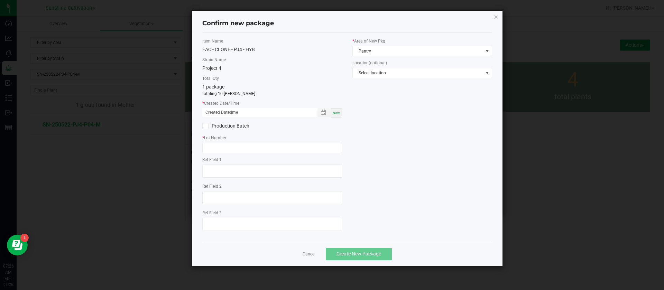
click at [337, 111] on span "Now" at bounding box center [336, 113] width 7 height 4
click at [213, 111] on input "[DATE] 07:26 AM" at bounding box center [256, 112] width 108 height 9
type input "[DATE] 07:26 AM"
click at [216, 146] on input "text" at bounding box center [272, 148] width 140 height 10
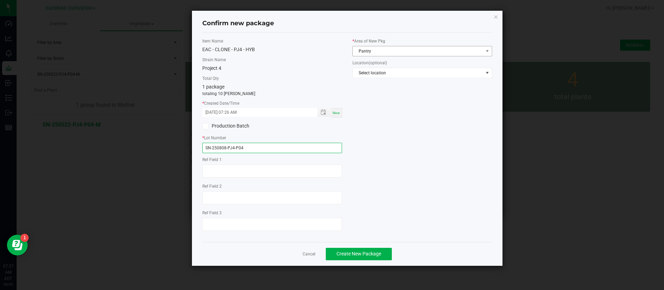
type input "SN-250808-PJ4-P04"
click at [377, 47] on span "Pantry" at bounding box center [418, 51] width 130 height 10
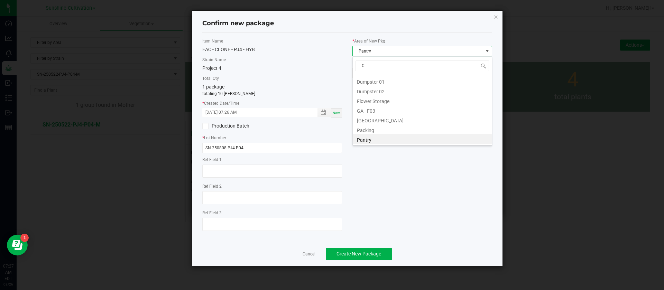
scroll to position [0, 0]
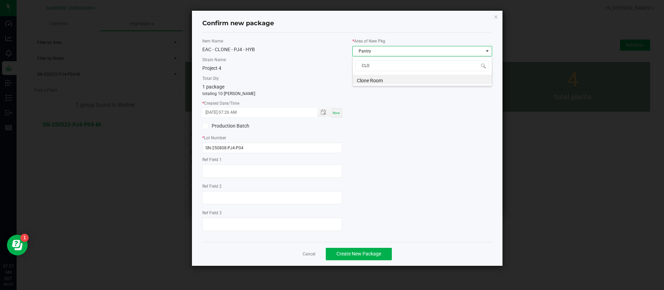
type input "CLON"
click at [356, 252] on span "Create New Package" at bounding box center [358, 254] width 45 height 6
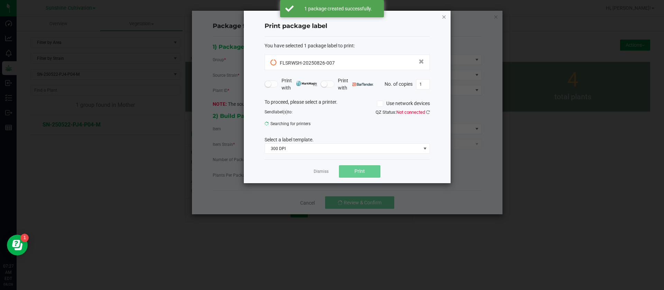
click at [445, 20] on icon "button" at bounding box center [444, 16] width 5 height 8
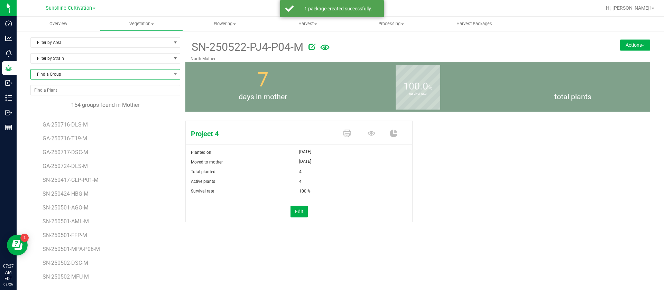
click at [68, 74] on span "Find a Group" at bounding box center [101, 74] width 140 height 10
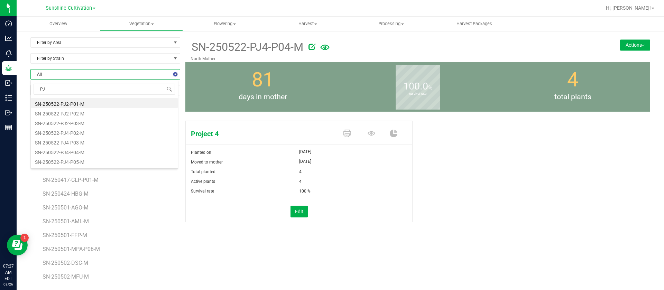
type input "PJ4"
click at [78, 134] on li "SN-250522-PJ4-P05-M" at bounding box center [104, 132] width 147 height 10
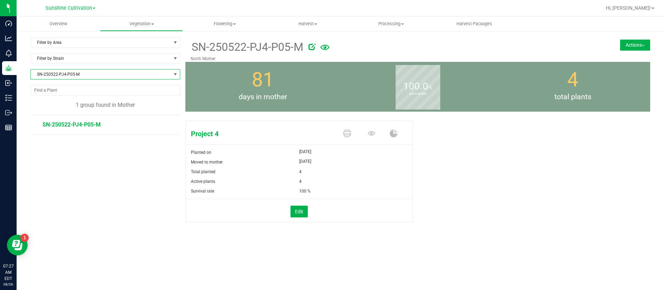
click at [625, 46] on button "Actions" at bounding box center [635, 44] width 30 height 11
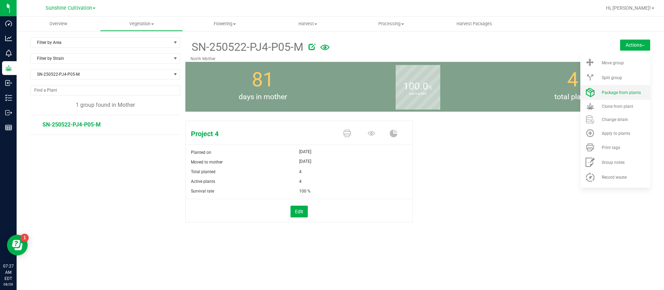
click at [614, 97] on li "Package from plants" at bounding box center [615, 92] width 70 height 15
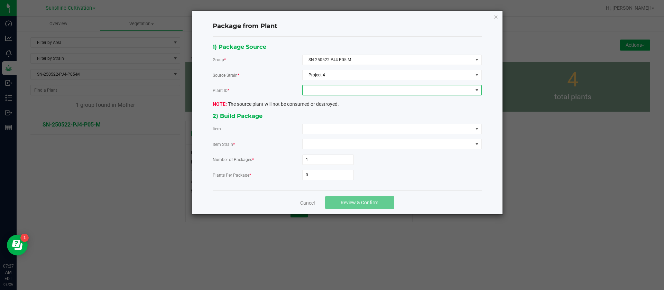
drag, startPoint x: 344, startPoint y: 91, endPoint x: 341, endPoint y: 94, distance: 4.7
click at [345, 92] on span at bounding box center [388, 90] width 170 height 10
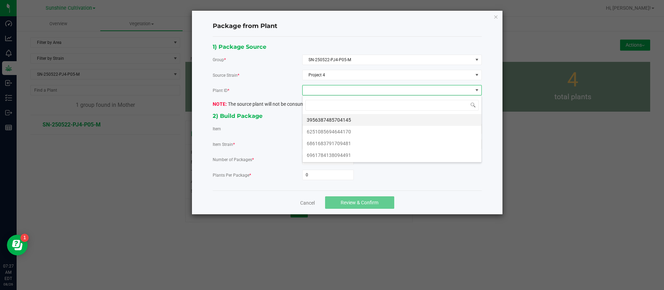
scroll to position [10, 179]
click at [326, 123] on li "3956387485704145" at bounding box center [392, 120] width 179 height 12
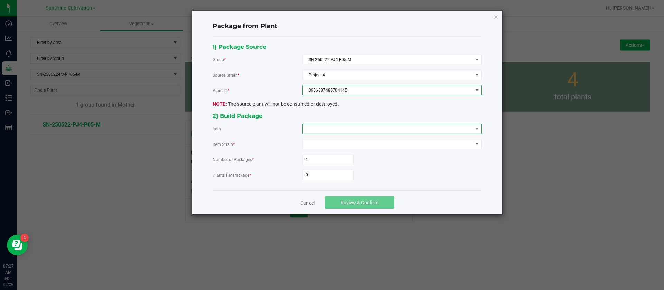
click at [319, 126] on span at bounding box center [388, 129] width 170 height 10
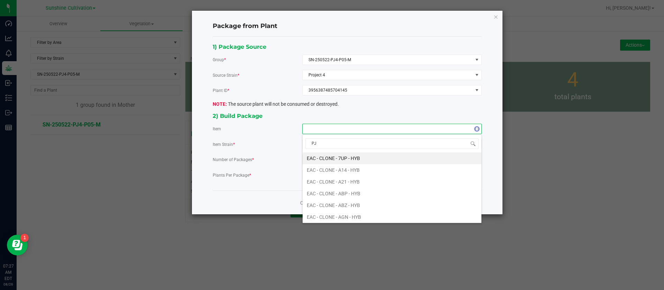
type input "PJ4"
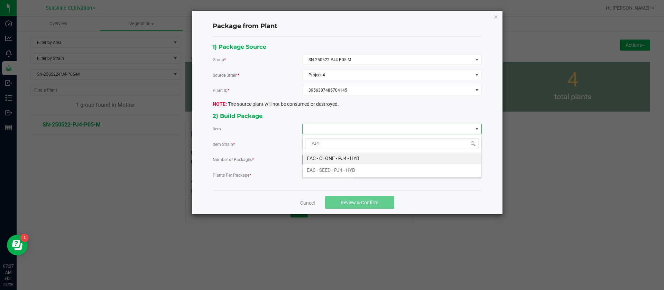
click at [330, 156] on HYB "EAC - CLONE - PJ4 - HYB" at bounding box center [392, 158] width 179 height 12
click at [312, 178] on input "0" at bounding box center [328, 175] width 51 height 10
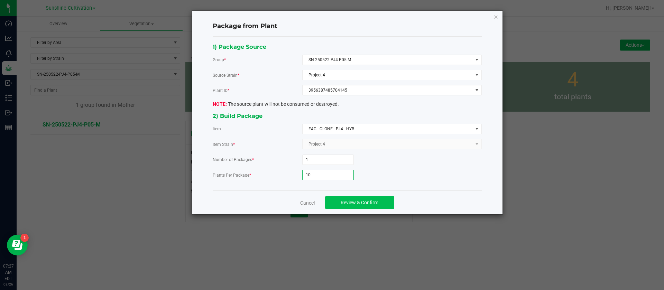
type input "10"
click at [365, 200] on span "Review & Confirm" at bounding box center [360, 203] width 38 height 6
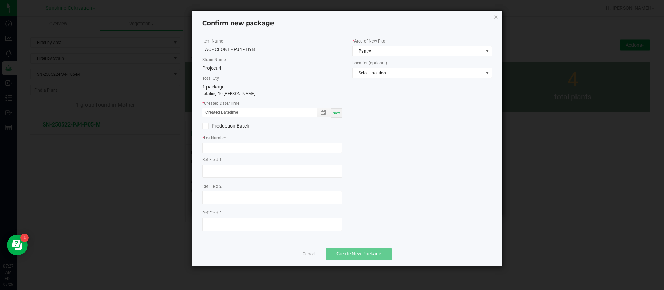
click at [336, 111] on span "Now" at bounding box center [336, 113] width 7 height 4
drag, startPoint x: 213, startPoint y: 112, endPoint x: 216, endPoint y: 150, distance: 37.4
click at [213, 119] on div "Item Name EAC - CLONE - PJ4 - HYB Strain Name Project 4 Total Qty 1 package tot…" at bounding box center [272, 137] width 150 height 198
type input "[DATE] 07:27 AM"
click at [217, 152] on input "text" at bounding box center [272, 148] width 140 height 10
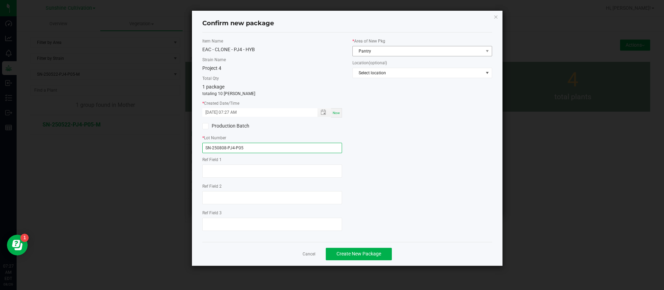
type input "SN-250808-PJ4-P05"
click at [372, 48] on span "Pantry" at bounding box center [418, 51] width 130 height 10
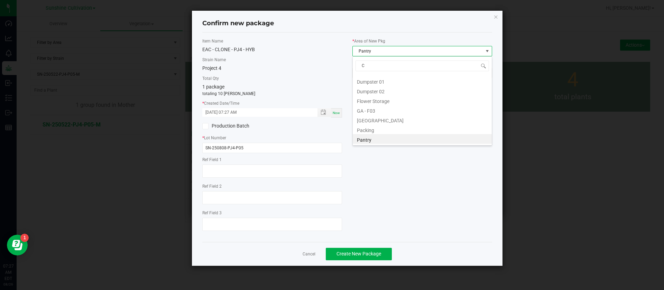
scroll to position [0, 0]
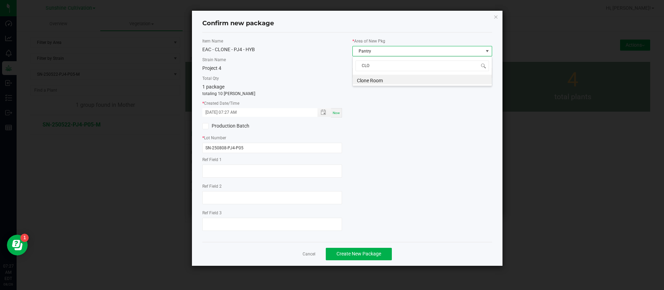
type input "CLON"
click at [372, 262] on div "Cancel Create New Package" at bounding box center [347, 254] width 290 height 24
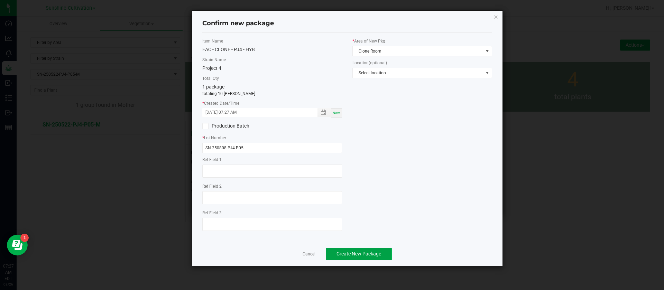
click at [373, 254] on span "Create New Package" at bounding box center [358, 254] width 45 height 6
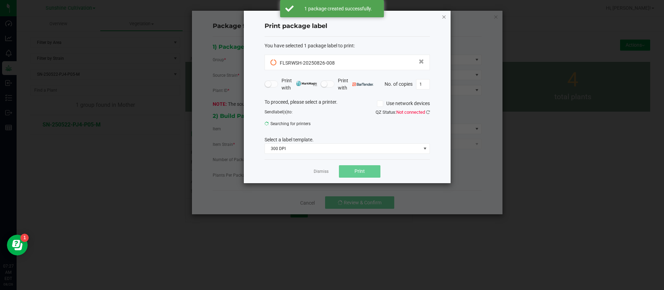
click at [445, 19] on icon "button" at bounding box center [444, 16] width 5 height 8
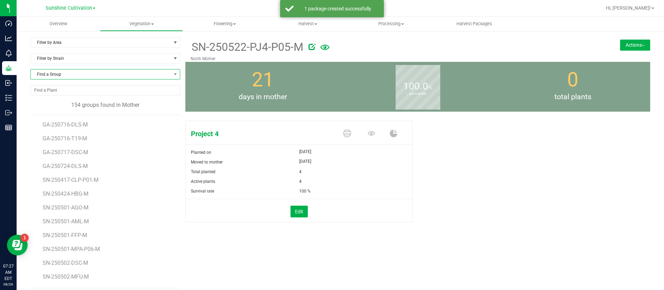
click at [62, 73] on span "Find a Group" at bounding box center [101, 74] width 140 height 10
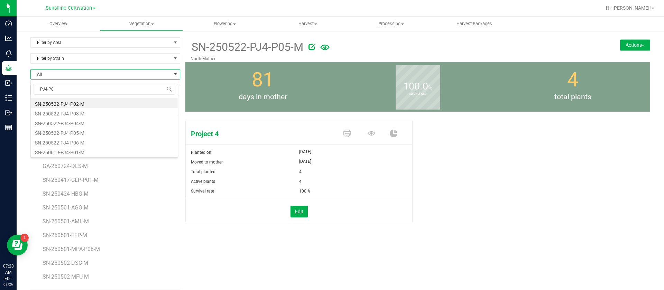
type input "PJ4-P05"
click at [74, 105] on li "SN-250522-PJ4-P05-M" at bounding box center [104, 103] width 147 height 10
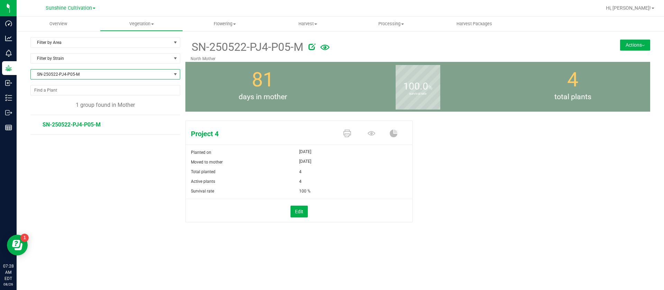
click at [68, 76] on span "SN-250522-PJ4-P05-M" at bounding box center [101, 74] width 140 height 10
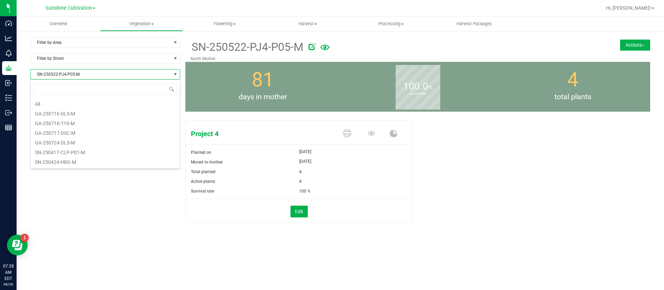
scroll to position [10, 150]
type input "PJ4"
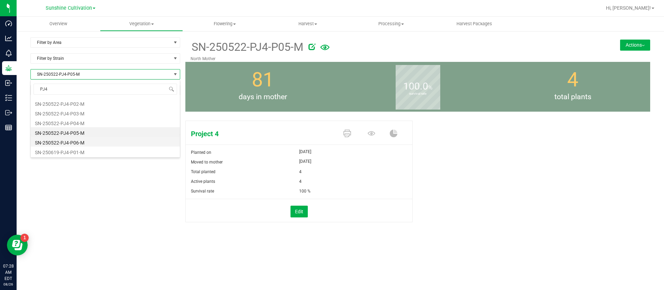
click at [70, 145] on li "SN-250522-PJ4-P06-M" at bounding box center [105, 142] width 149 height 10
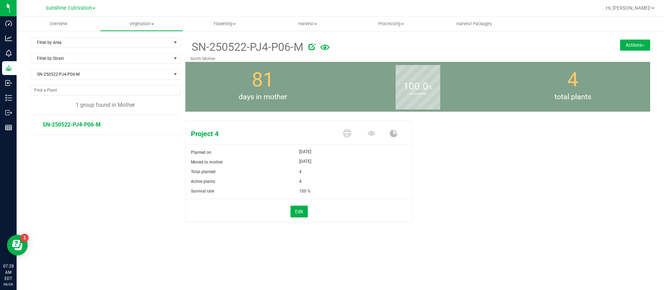
click at [648, 41] on button "Actions" at bounding box center [635, 44] width 30 height 11
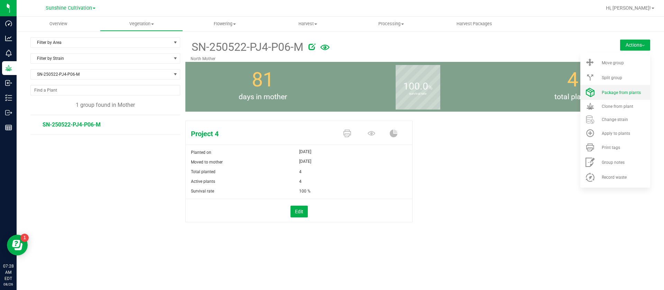
click at [627, 92] on span "Package from plants" at bounding box center [621, 92] width 39 height 5
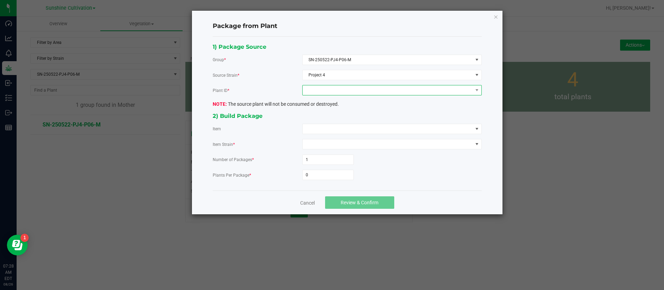
click at [326, 89] on span at bounding box center [388, 90] width 170 height 10
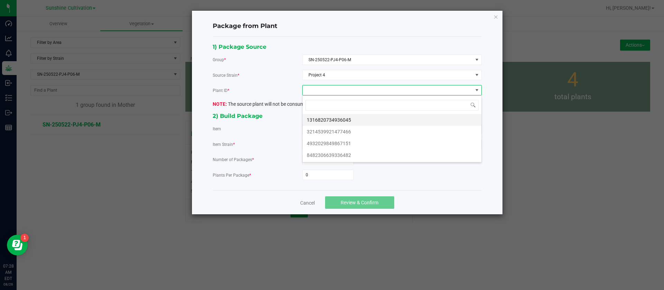
click at [334, 114] on li "1316820734936045" at bounding box center [392, 120] width 179 height 12
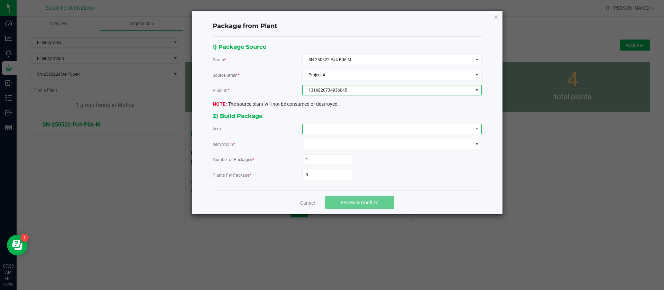
click at [321, 128] on span at bounding box center [388, 129] width 170 height 10
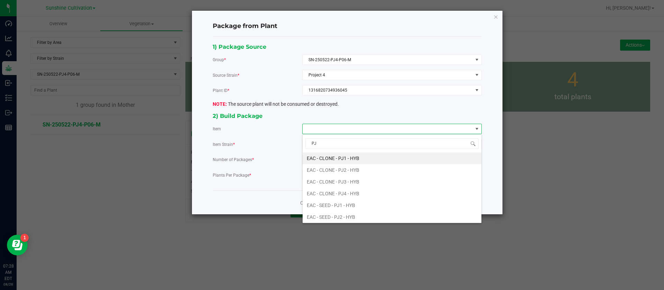
type input "PJ4"
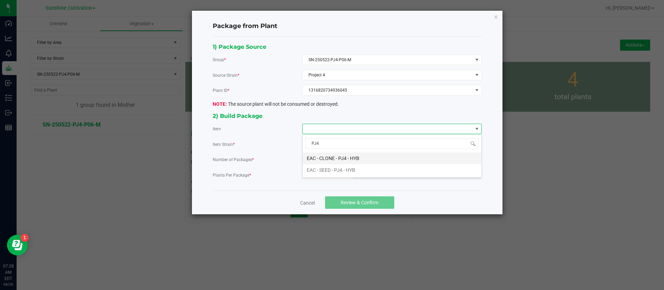
click at [327, 155] on HYB "EAC - CLONE - PJ4 - HYB" at bounding box center [392, 158] width 179 height 12
click at [323, 180] on span "0" at bounding box center [328, 175] width 52 height 10
click at [324, 175] on input "0" at bounding box center [328, 175] width 51 height 10
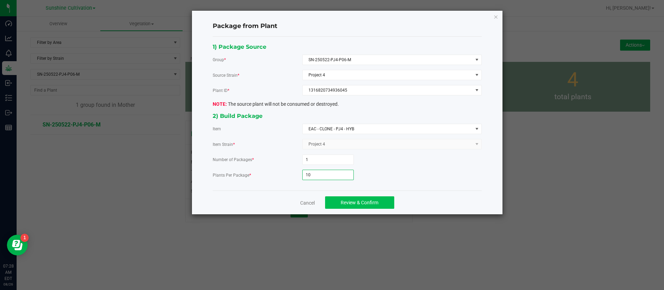
type input "10"
click at [359, 202] on span "Review & Confirm" at bounding box center [360, 203] width 38 height 6
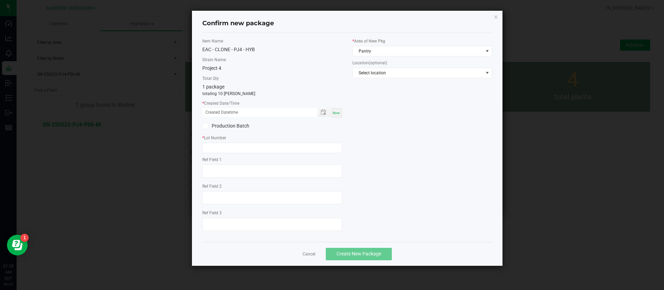
click at [335, 111] on span "Now" at bounding box center [336, 113] width 7 height 4
click at [216, 113] on input "[DATE] 07:28 AM" at bounding box center [256, 112] width 108 height 9
type input "[DATE] 07:28 AM"
click at [219, 144] on input "text" at bounding box center [272, 148] width 140 height 10
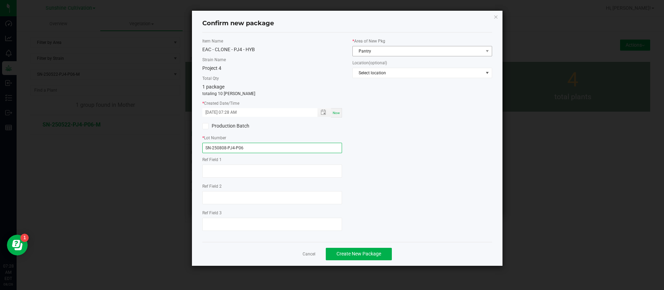
type input "SN-250808-PJ4-P06"
click at [362, 54] on span "Pantry" at bounding box center [418, 51] width 130 height 10
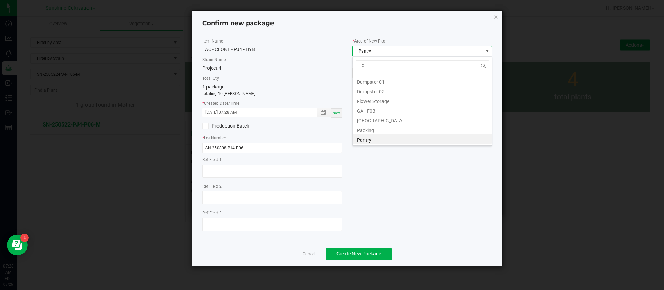
scroll to position [0, 0]
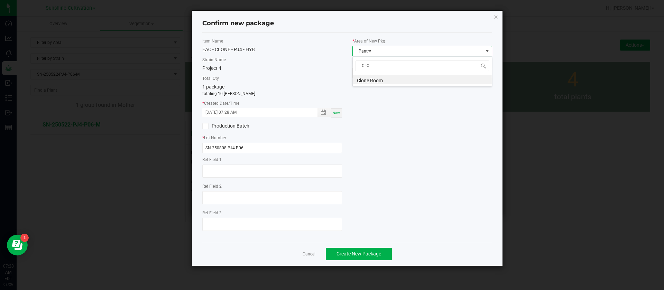
type input "CLON"
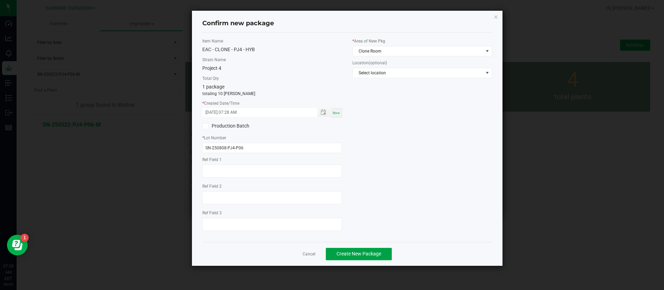
click at [355, 259] on button "Create New Package" at bounding box center [359, 254] width 66 height 12
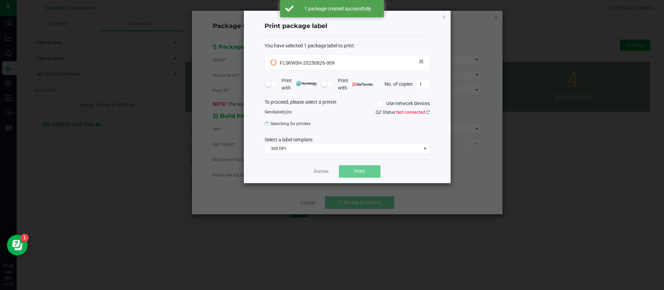
click at [447, 15] on div "Print package label You have selected 1 package label to print : FLSRWSH-202508…" at bounding box center [347, 97] width 207 height 173
click at [440, 14] on div "Print package label You have selected 1 package label to print : 04845467087089…" at bounding box center [347, 97] width 207 height 173
click at [440, 21] on div "Print package label You have selected 1 package label to print : 04845467087089…" at bounding box center [347, 97] width 207 height 173
click at [441, 17] on div "Print package label You have selected 1 package label to print : 04845467087089…" at bounding box center [347, 97] width 207 height 173
click at [443, 18] on icon "button" at bounding box center [444, 16] width 5 height 8
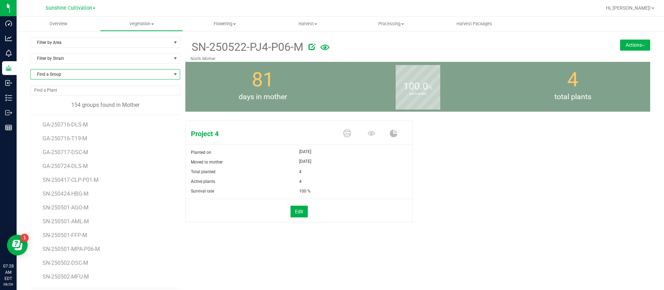
click at [70, 72] on span "Find a Group" at bounding box center [101, 74] width 140 height 10
type input "CER"
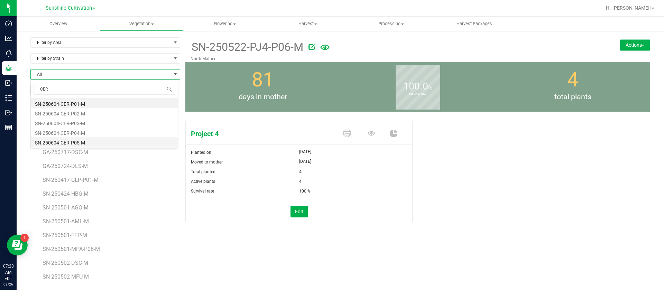
click at [87, 141] on li "SN-250604-CER-P05-M" at bounding box center [104, 142] width 147 height 10
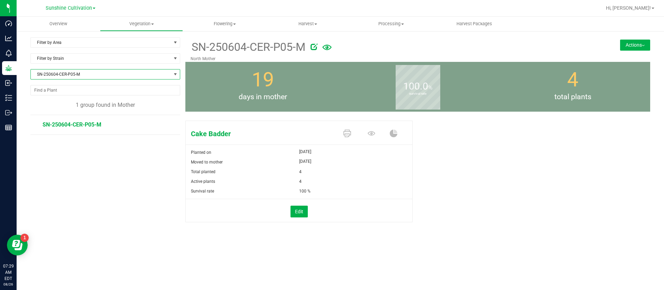
click at [631, 39] on button "Actions" at bounding box center [635, 44] width 30 height 11
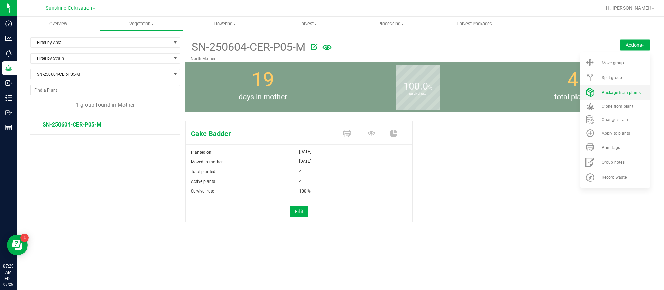
click at [605, 91] on span "Package from plants" at bounding box center [621, 92] width 39 height 5
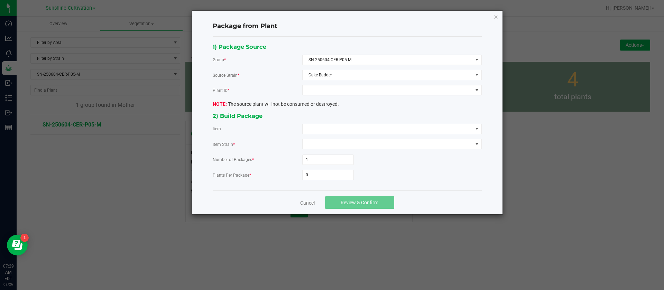
click at [328, 83] on div "1) Package Source Group * SN-250604-CER-P05-M Source Strain * Cake Badder Plant…" at bounding box center [346, 113] width 279 height 143
click at [326, 87] on span at bounding box center [388, 90] width 170 height 10
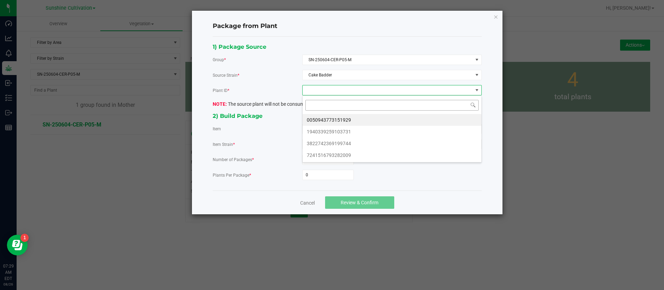
scroll to position [10, 179]
click at [321, 119] on li "0050943773151929" at bounding box center [392, 120] width 179 height 12
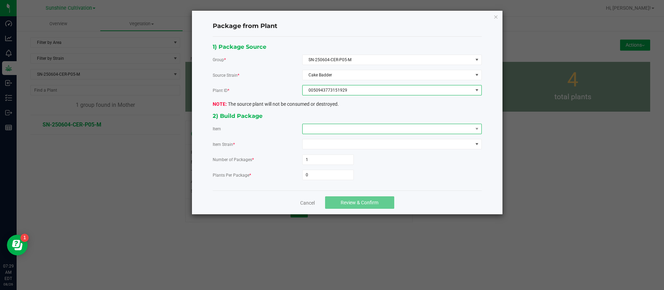
click at [317, 127] on span at bounding box center [388, 129] width 170 height 10
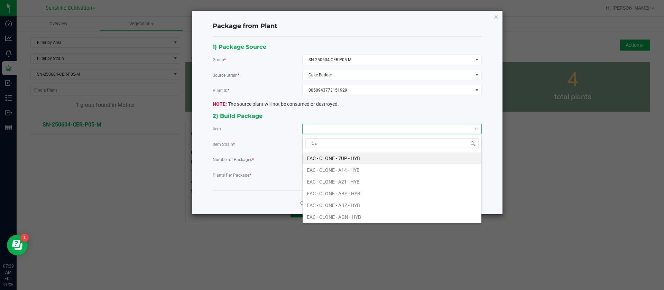
type input "CER"
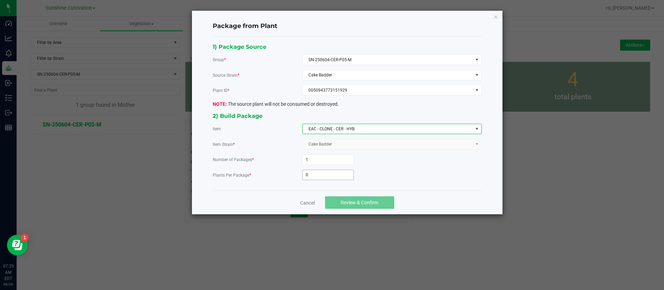
click at [321, 174] on input "0" at bounding box center [328, 175] width 51 height 10
click at [265, 163] on div "Number of Packages *" at bounding box center [258, 159] width 90 height 7
click at [315, 177] on input "0" at bounding box center [328, 175] width 51 height 10
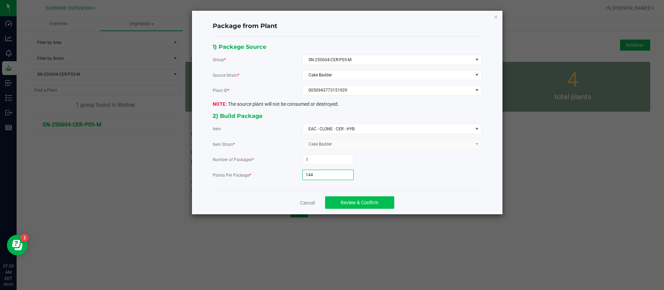
type input "144"
click at [343, 203] on span "Review & Confirm" at bounding box center [360, 203] width 38 height 6
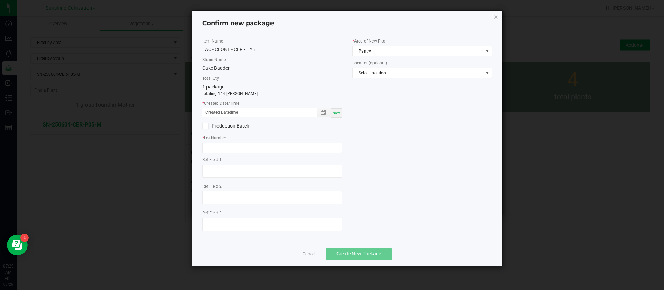
click at [339, 111] on span "Now" at bounding box center [336, 113] width 7 height 4
drag, startPoint x: 214, startPoint y: 110, endPoint x: 214, endPoint y: 118, distance: 8.0
click at [214, 109] on input "[DATE] 07:29 AM" at bounding box center [256, 112] width 108 height 9
type input "[DATE] 07:29 AM"
click at [229, 151] on input "text" at bounding box center [272, 148] width 140 height 10
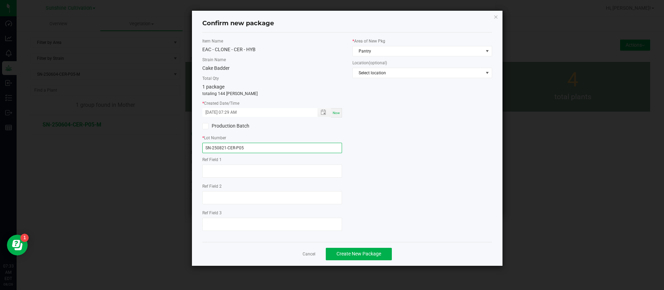
type input "SN-250821-CER-P05"
click at [395, 43] on label "* Area of New Pkg" at bounding box center [422, 41] width 140 height 6
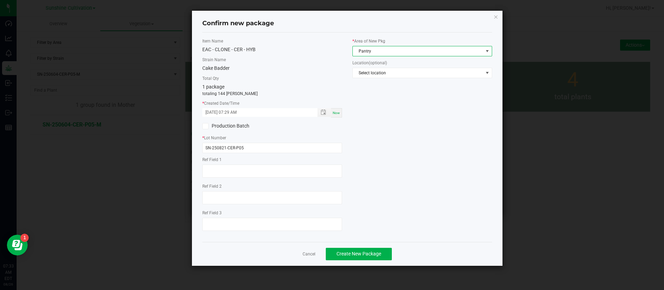
click at [388, 48] on span "Pantry" at bounding box center [418, 51] width 130 height 10
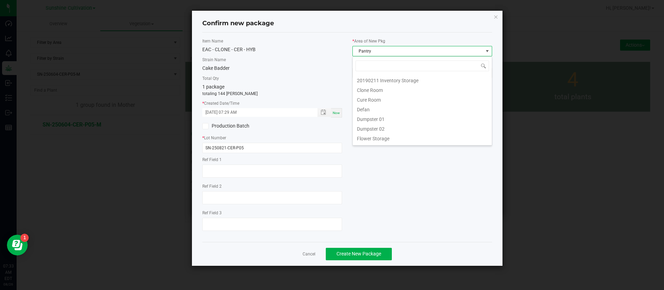
scroll to position [10, 140]
type input "C"
click at [371, 80] on li "Clone Room" at bounding box center [422, 80] width 139 height 10
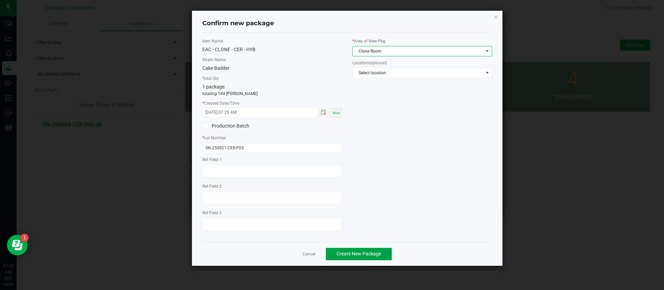
click at [350, 257] on span "Create New Package" at bounding box center [358, 254] width 45 height 6
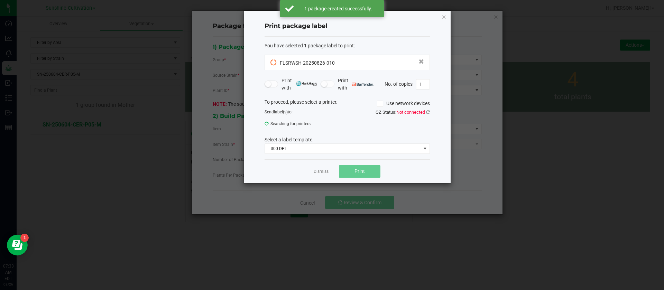
click at [441, 18] on div "Print package label You have selected 1 package label to print : FLSRWSH-202508…" at bounding box center [347, 97] width 207 height 173
click at [491, 19] on ngb-modal-window "Print package label You have selected 1 package label to print : FLSRWSH-202508…" at bounding box center [334, 145] width 669 height 290
click at [319, 169] on link "Dismiss" at bounding box center [321, 172] width 15 height 6
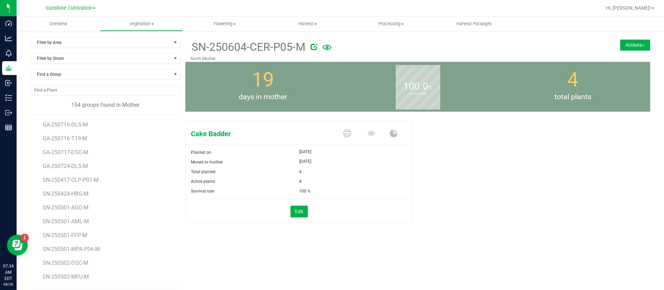
drag, startPoint x: 281, startPoint y: 74, endPoint x: 274, endPoint y: 76, distance: 7.2
click at [281, 74] on div "19 days in mother" at bounding box center [262, 87] width 155 height 50
drag, startPoint x: 162, startPoint y: 16, endPoint x: 154, endPoint y: 18, distance: 8.6
click at [162, 16] on nav "Sunshine Cultivation Hi, [PERSON_NAME]!" at bounding box center [340, 8] width 647 height 17
click at [150, 19] on uib-tab-heading "Vegetation Veg groups Veg plants Mother groups Mother plants Apply to plants Cr…" at bounding box center [141, 24] width 83 height 14
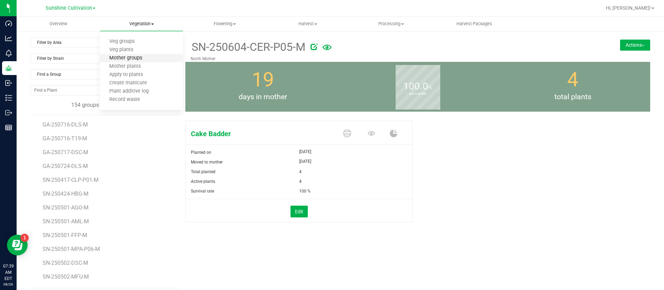
click at [129, 58] on span "Mother groups" at bounding box center [126, 58] width 52 height 6
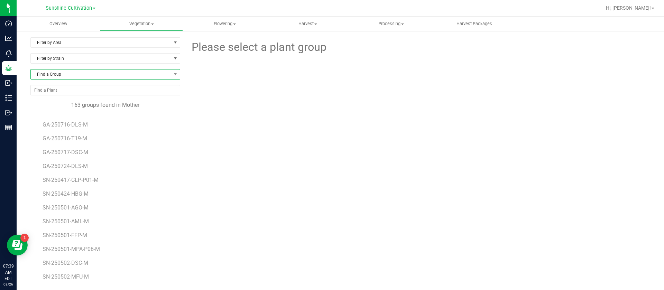
click at [61, 71] on span "Find a Group" at bounding box center [101, 74] width 140 height 10
type input "250808"
click at [96, 102] on li "SN-250808-PJ2-P01-M" at bounding box center [104, 103] width 147 height 10
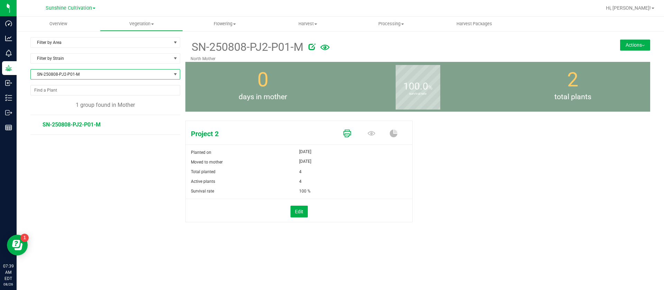
click at [347, 134] on icon at bounding box center [347, 134] width 8 height 8
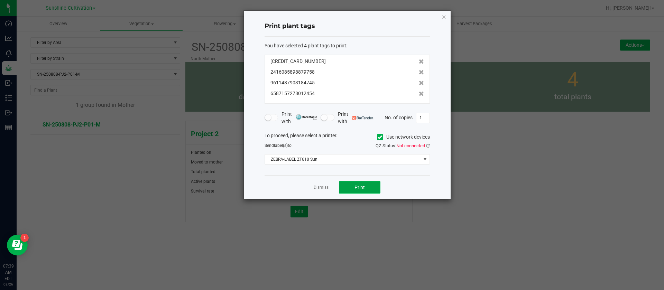
click at [362, 186] on span "Print" at bounding box center [359, 188] width 10 height 6
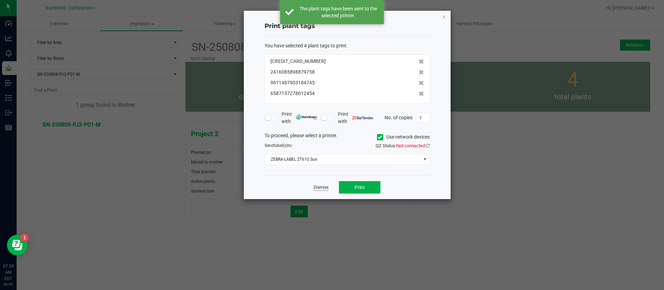
click at [322, 187] on link "Dismiss" at bounding box center [321, 188] width 15 height 6
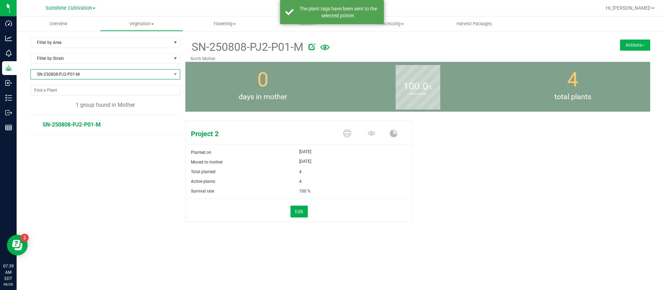
click at [88, 74] on span "SN-250808-PJ2-P01-M" at bounding box center [101, 74] width 140 height 10
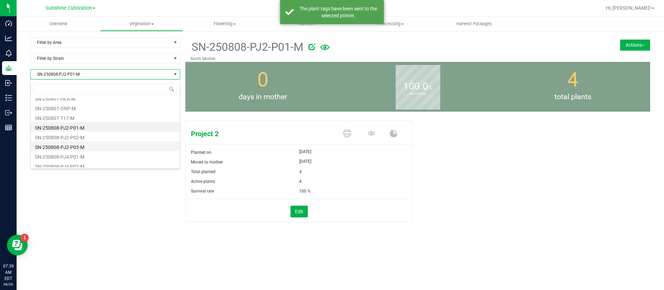
scroll to position [1493, 0]
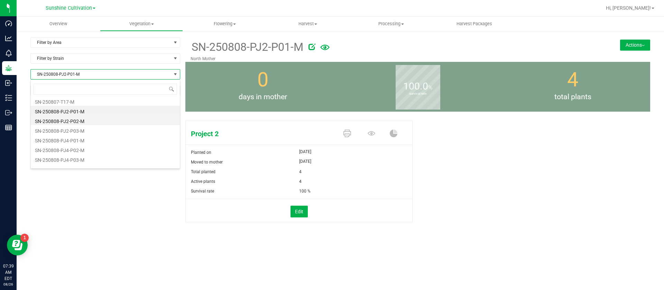
click at [83, 120] on li "SN-250808-PJ2-P02-M" at bounding box center [105, 120] width 149 height 10
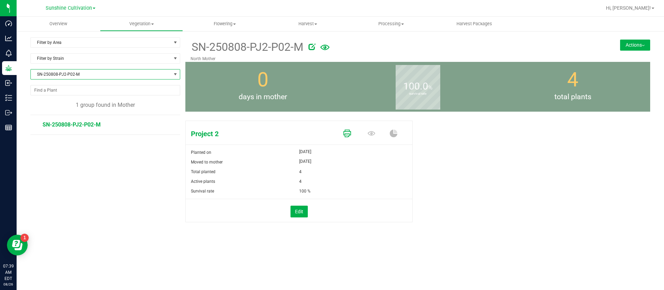
click at [349, 134] on icon at bounding box center [347, 134] width 8 height 8
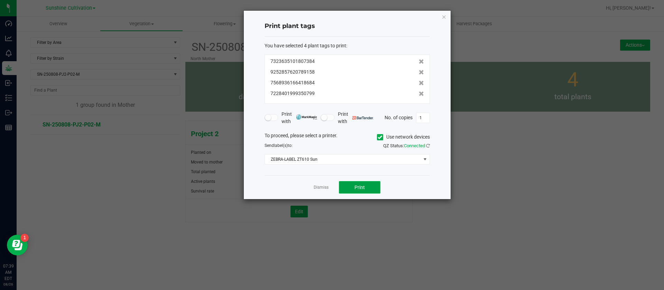
click at [363, 187] on span "Print" at bounding box center [359, 188] width 10 height 6
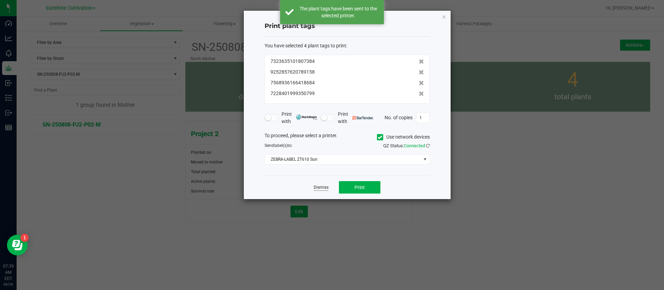
click at [320, 185] on link "Dismiss" at bounding box center [321, 188] width 15 height 6
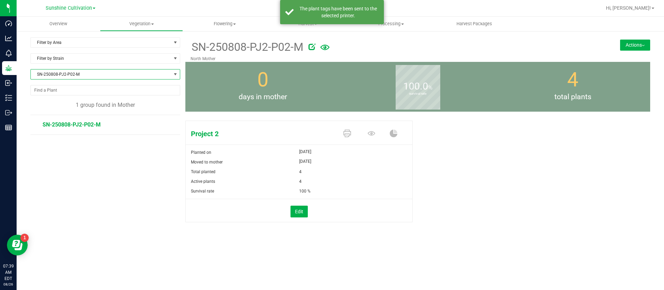
click at [51, 75] on span "SN-250808-PJ2-P02-M" at bounding box center [101, 74] width 140 height 10
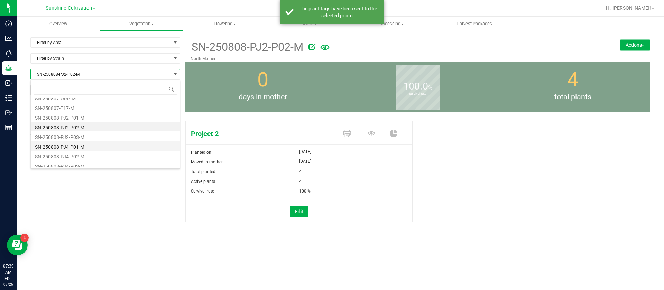
scroll to position [1503, 0]
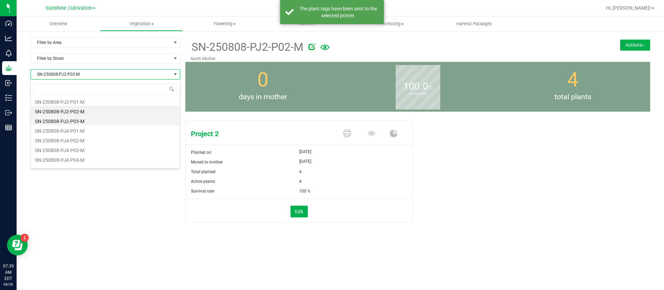
click at [84, 119] on li "SN-250808-PJ2-P03-M" at bounding box center [105, 120] width 149 height 10
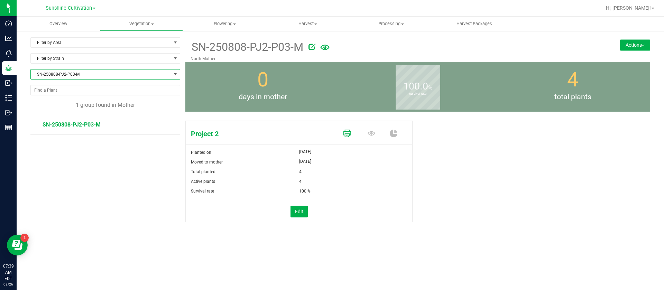
click at [352, 130] on span at bounding box center [348, 134] width 24 height 12
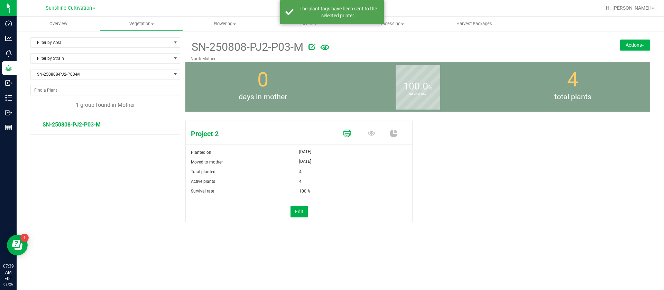
click at [348, 133] on icon at bounding box center [347, 134] width 8 height 8
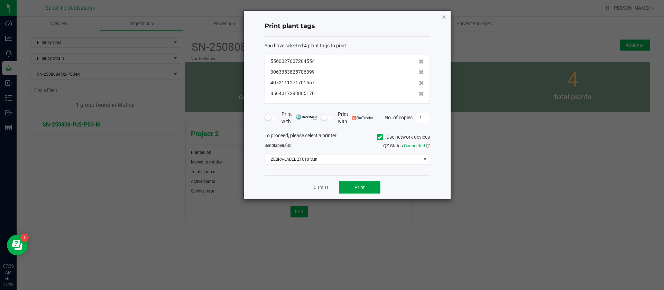
click at [360, 192] on button "Print" at bounding box center [359, 187] width 41 height 12
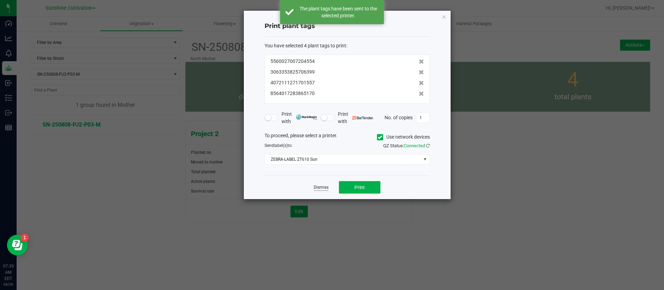
click at [324, 188] on link "Dismiss" at bounding box center [321, 188] width 15 height 6
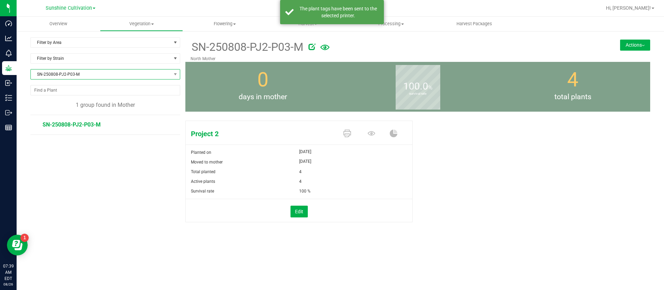
click at [90, 77] on span "SN-250808-PJ2-P03-M" at bounding box center [101, 74] width 140 height 10
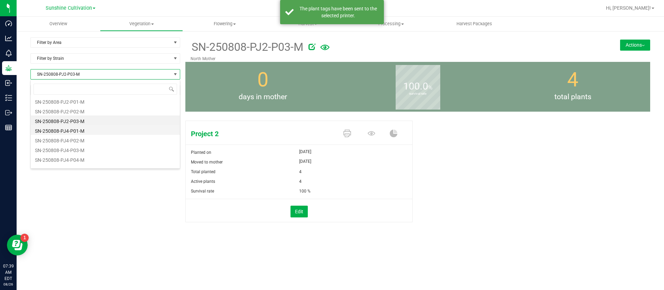
scroll to position [1512, 0]
click at [81, 121] on li "SN-250808-PJ4-P01-M" at bounding box center [105, 120] width 149 height 10
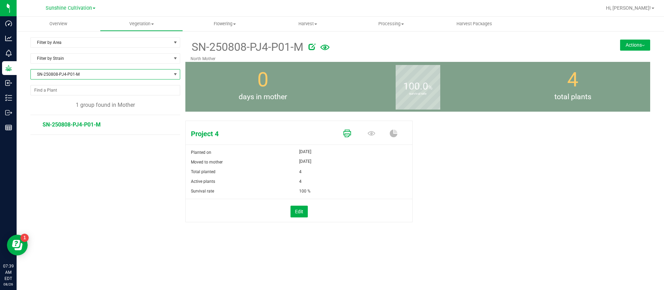
click at [346, 132] on icon at bounding box center [347, 134] width 8 height 8
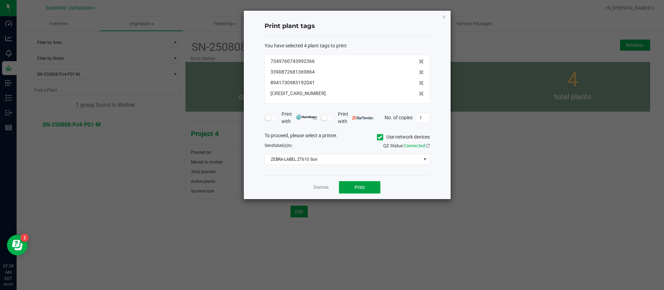
click at [370, 186] on button "Print" at bounding box center [359, 187] width 41 height 12
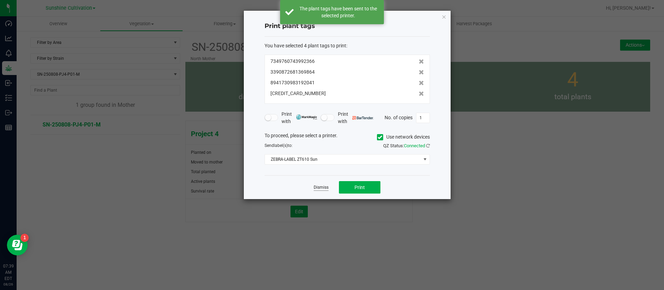
click at [324, 185] on link "Dismiss" at bounding box center [321, 188] width 15 height 6
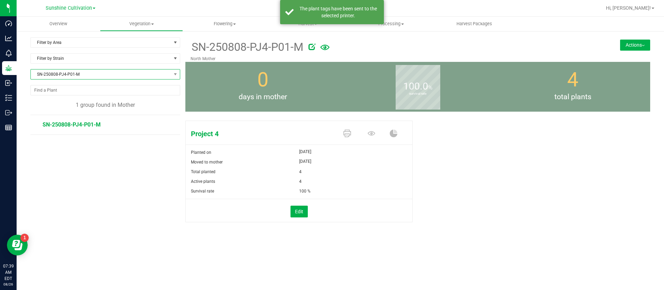
click at [74, 74] on span "SN-250808-PJ4-P01-M" at bounding box center [101, 74] width 140 height 10
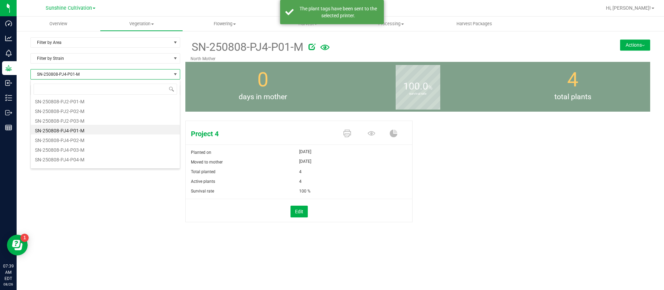
scroll to position [1519, 0]
click at [85, 126] on li "SN-250808-PJ4-P02-M" at bounding box center [105, 124] width 149 height 10
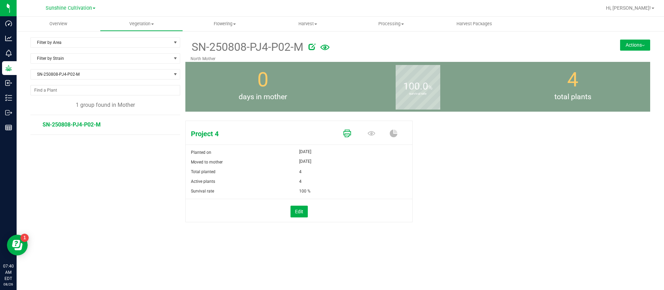
click at [344, 133] on icon at bounding box center [347, 134] width 8 height 8
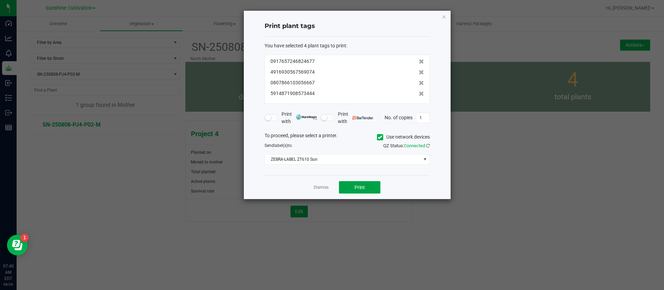
click at [370, 187] on button "Print" at bounding box center [359, 187] width 41 height 12
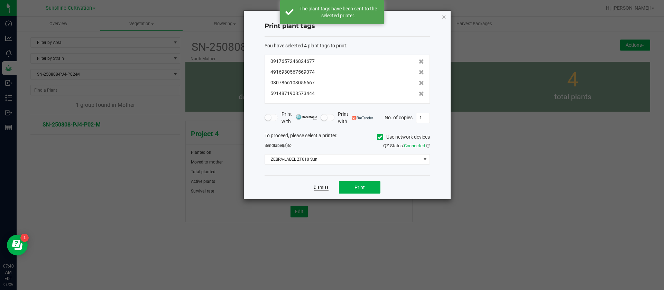
click at [318, 187] on link "Dismiss" at bounding box center [321, 188] width 15 height 6
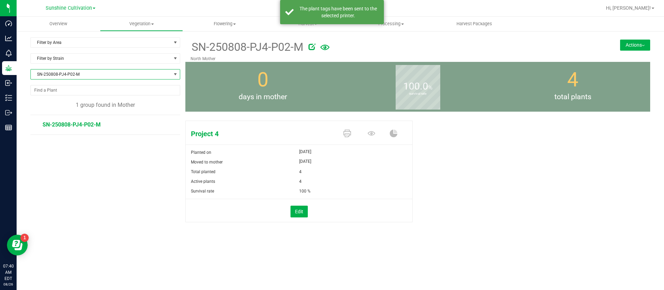
click at [64, 77] on span "SN-250808-PJ4-P02-M" at bounding box center [101, 74] width 140 height 10
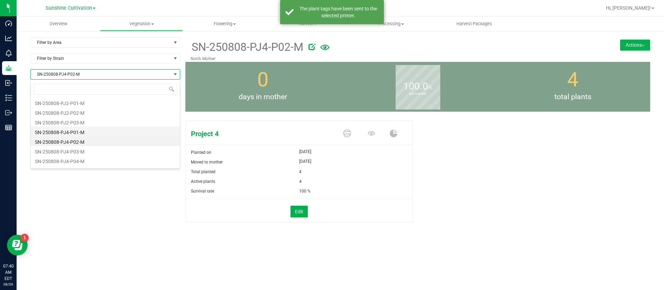
scroll to position [1519, 0]
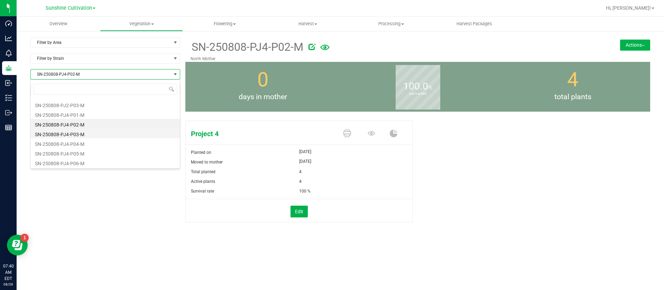
click at [81, 131] on li "SN-250808-PJ4-P03-M" at bounding box center [105, 134] width 149 height 10
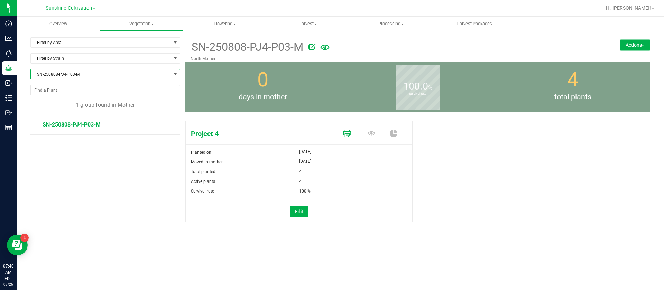
click at [346, 133] on icon at bounding box center [347, 134] width 8 height 8
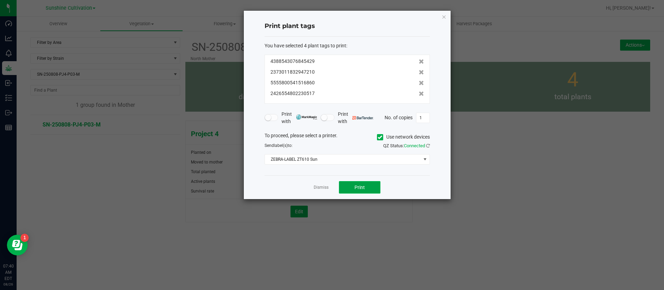
click at [354, 184] on button "Print" at bounding box center [359, 187] width 41 height 12
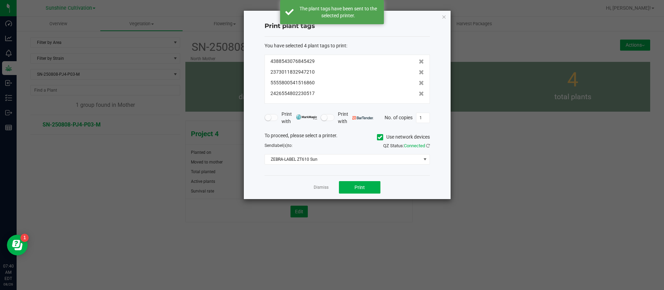
click at [323, 188] on link "Dismiss" at bounding box center [321, 188] width 15 height 6
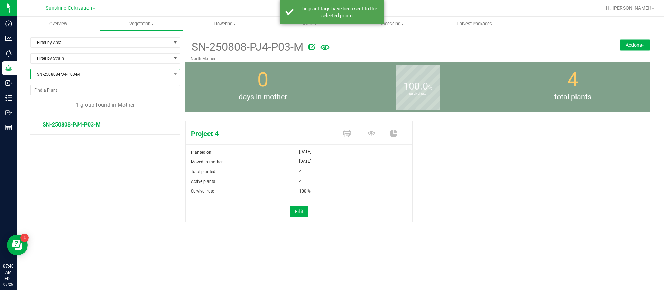
click at [67, 76] on span "SN-250808-PJ4-P03-M" at bounding box center [101, 74] width 140 height 10
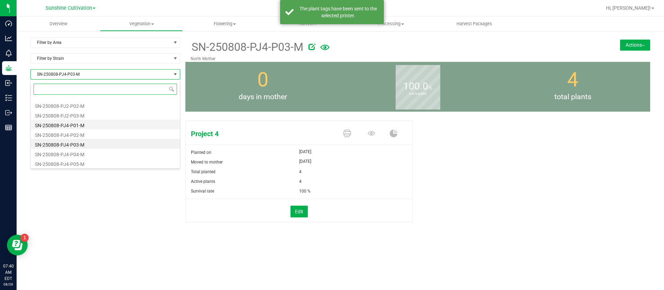
scroll to position [1519, 0]
click at [86, 143] on li "SN-250808-PJ4-P04-M" at bounding box center [105, 143] width 149 height 10
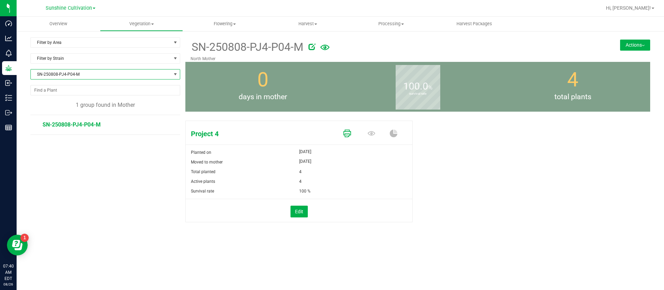
click at [345, 130] on icon at bounding box center [347, 134] width 8 height 8
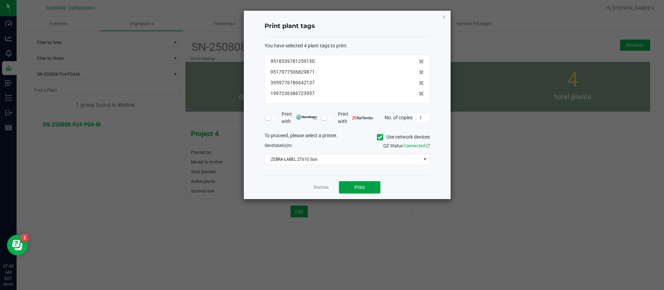
click at [359, 193] on button "Print" at bounding box center [359, 187] width 41 height 12
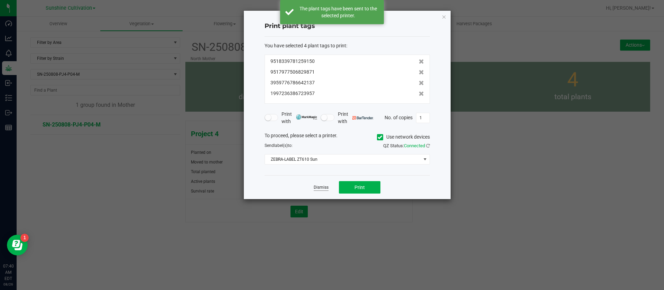
click at [325, 187] on link "Dismiss" at bounding box center [321, 188] width 15 height 6
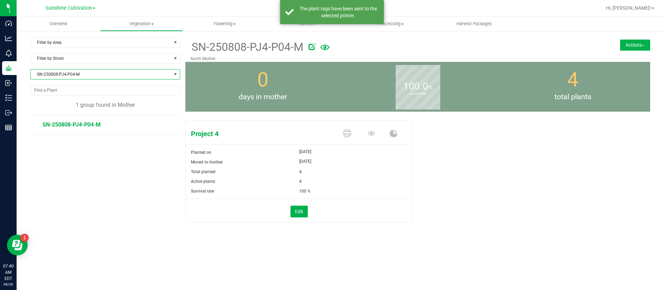
click at [70, 71] on span "SN-250808-PJ4-P04-M" at bounding box center [101, 74] width 140 height 10
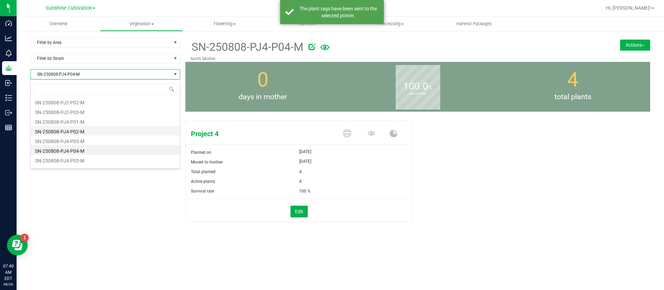
scroll to position [1519, 0]
click at [83, 154] on li "SN-250808-PJ4-P05-M" at bounding box center [105, 153] width 149 height 10
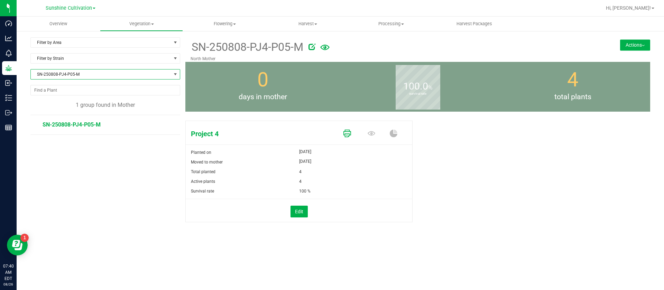
click at [350, 133] on icon at bounding box center [347, 134] width 8 height 8
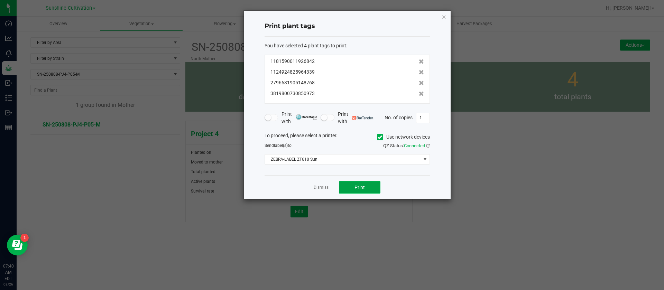
click at [355, 188] on span "Print" at bounding box center [359, 188] width 10 height 6
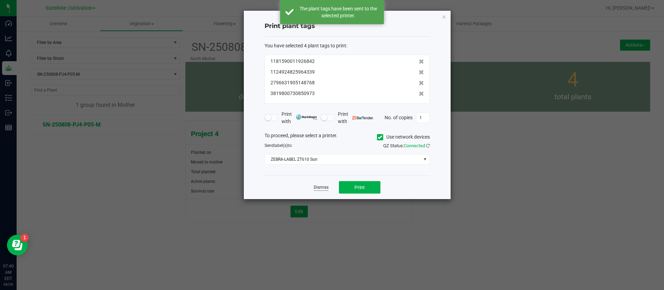
click at [326, 189] on link "Dismiss" at bounding box center [321, 188] width 15 height 6
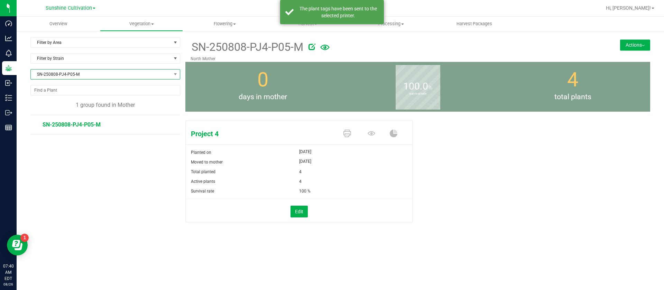
click at [60, 77] on span "SN-250808-PJ4-P05-M" at bounding box center [101, 74] width 140 height 10
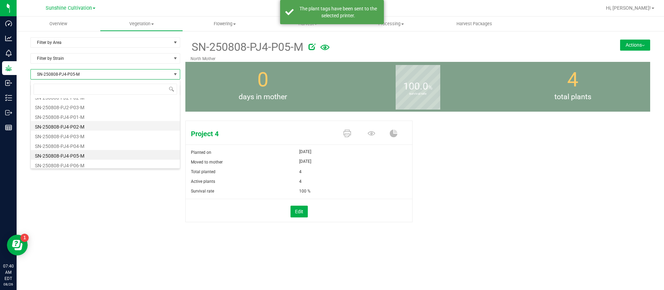
scroll to position [1519, 0]
click at [84, 161] on li "SN-250808-PJ4-P06-M" at bounding box center [105, 163] width 149 height 10
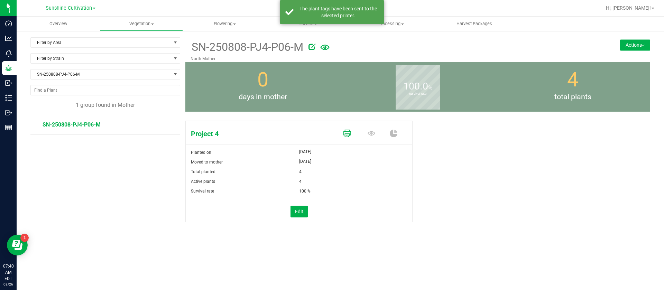
click at [344, 136] on icon at bounding box center [347, 134] width 8 height 8
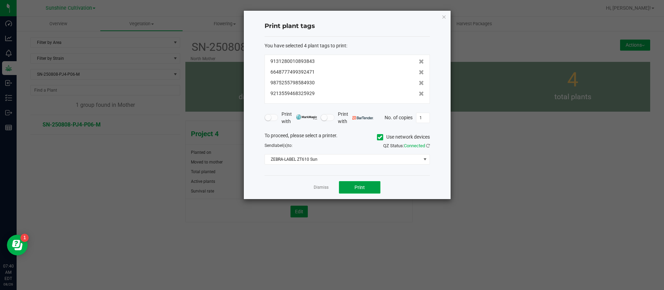
click at [354, 190] on button "Print" at bounding box center [359, 187] width 41 height 12
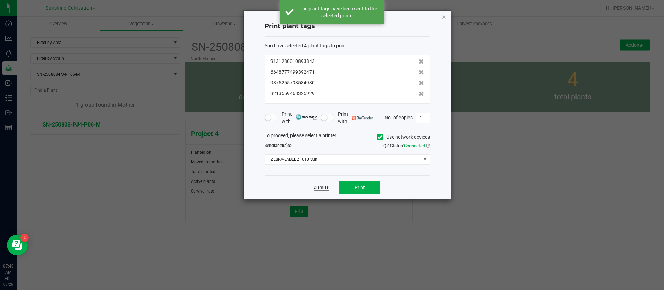
click at [321, 186] on link "Dismiss" at bounding box center [321, 188] width 15 height 6
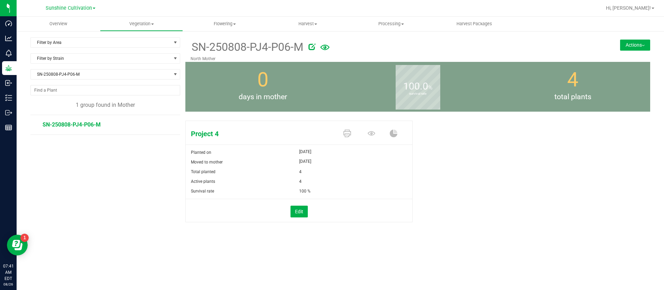
click at [496, 206] on div "Project 4 Planted on [DATE] Moved to mother [DATE] Total planted 4 Active plant…" at bounding box center [417, 179] width 465 height 122
click at [584, 182] on div "Project 4 Planted on [DATE] Moved to mother [DATE] Total planted 4 Active plant…" at bounding box center [417, 179] width 465 height 122
click at [229, 25] on span "Flowering" at bounding box center [224, 24] width 83 height 6
